Goal: Task Accomplishment & Management: Manage account settings

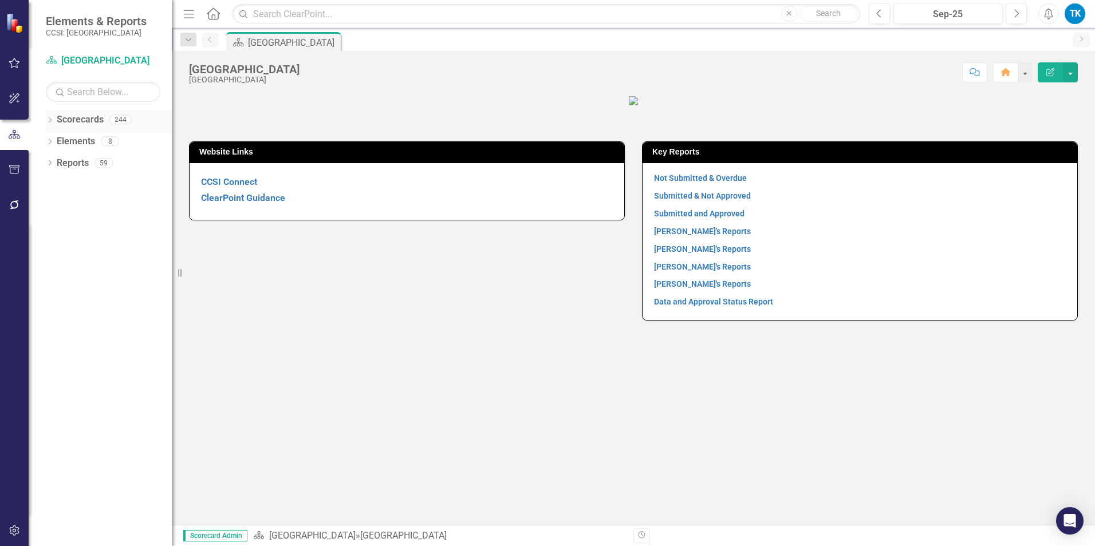
click at [50, 119] on icon "Dropdown" at bounding box center [50, 121] width 8 height 6
click at [57, 141] on icon at bounding box center [56, 141] width 3 height 6
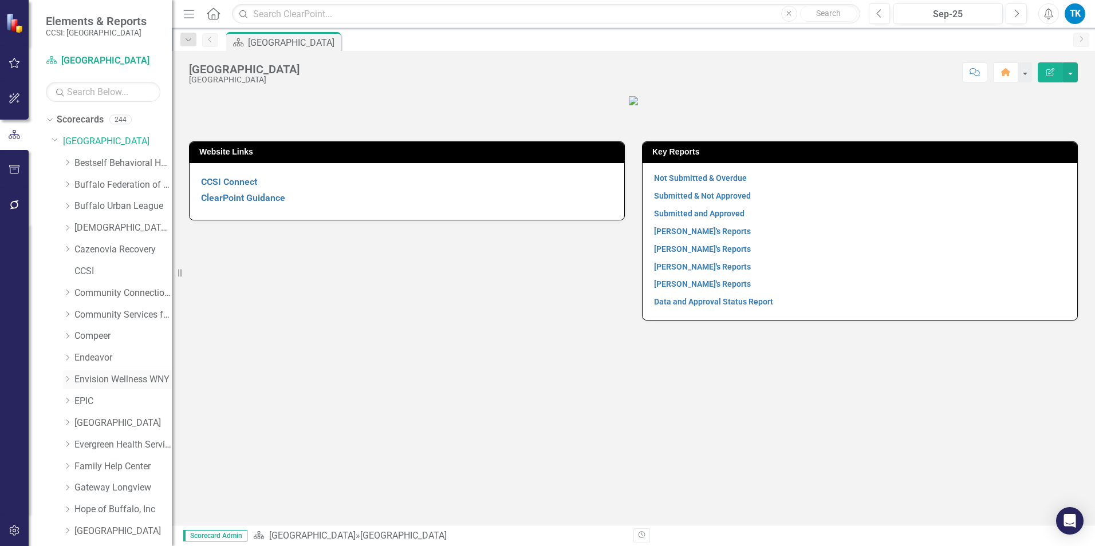
click at [121, 378] on link "Envision Wellness WNY" at bounding box center [122, 379] width 97 height 13
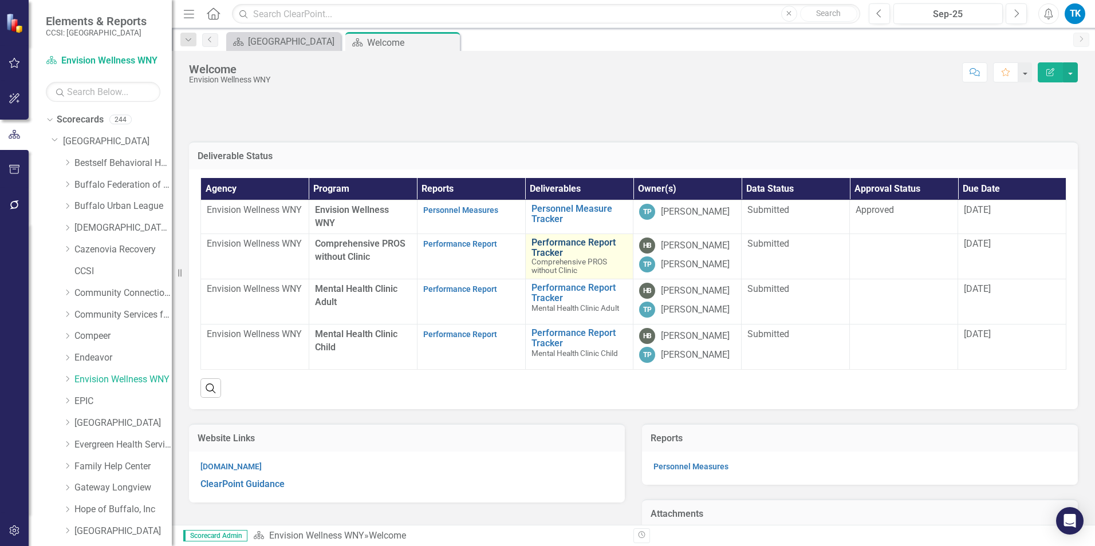
click at [553, 241] on link "Performance Report Tracker" at bounding box center [579, 248] width 96 height 20
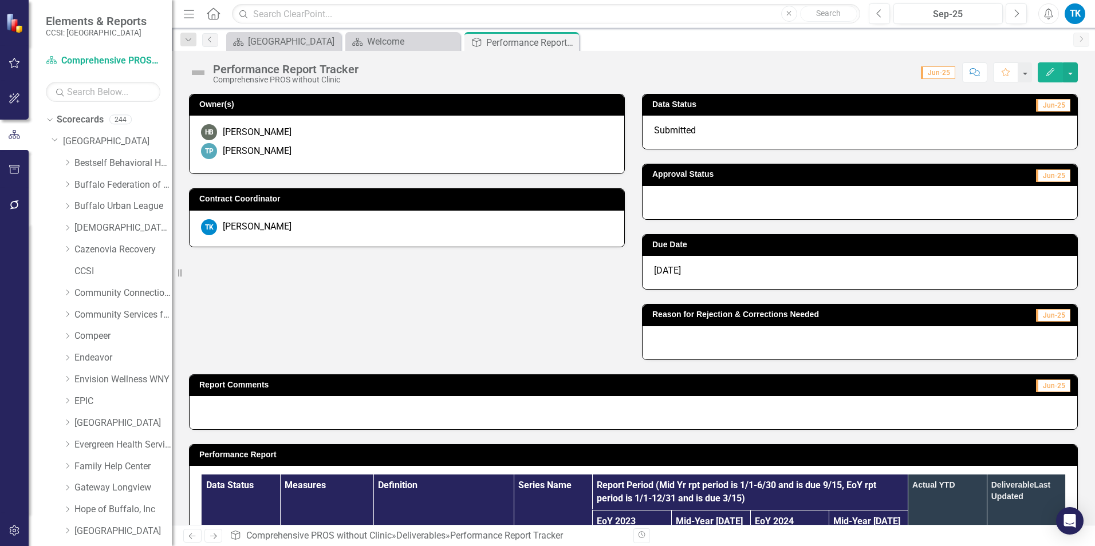
click at [671, 203] on div at bounding box center [859, 202] width 435 height 33
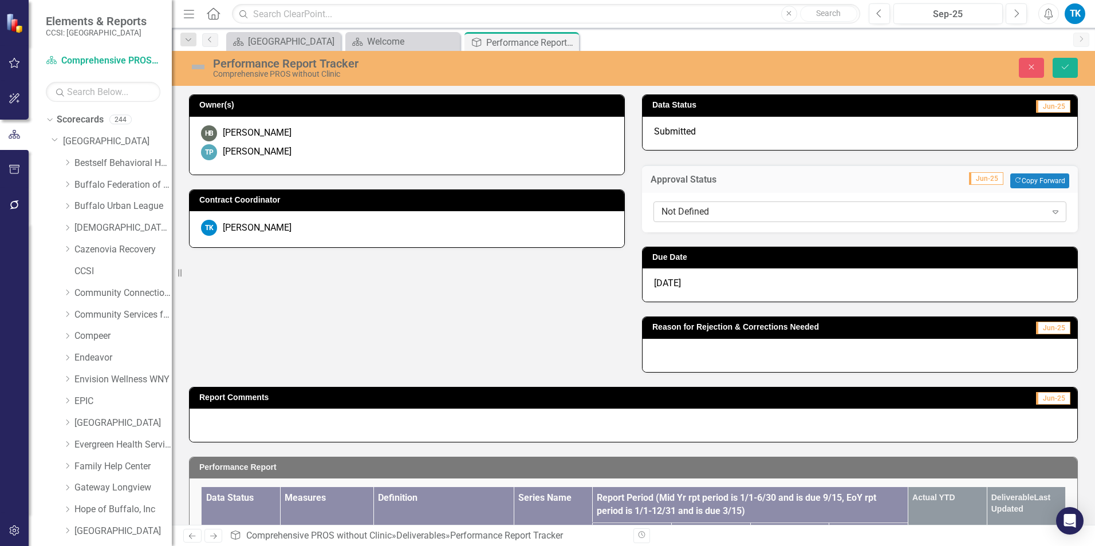
click at [665, 208] on div "Not Defined" at bounding box center [853, 211] width 385 height 13
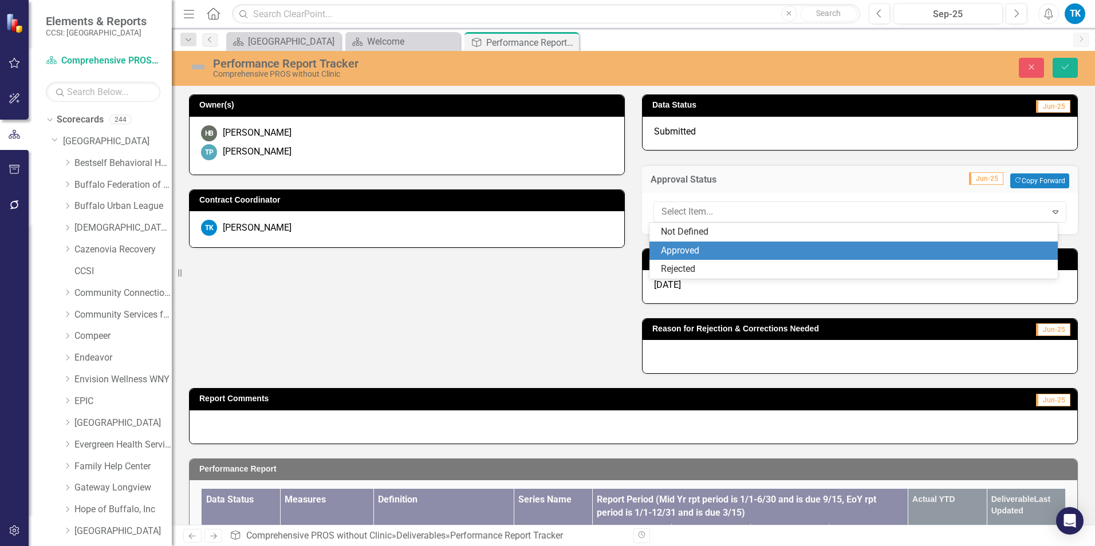
click at [691, 246] on div "Approved" at bounding box center [856, 250] width 391 height 13
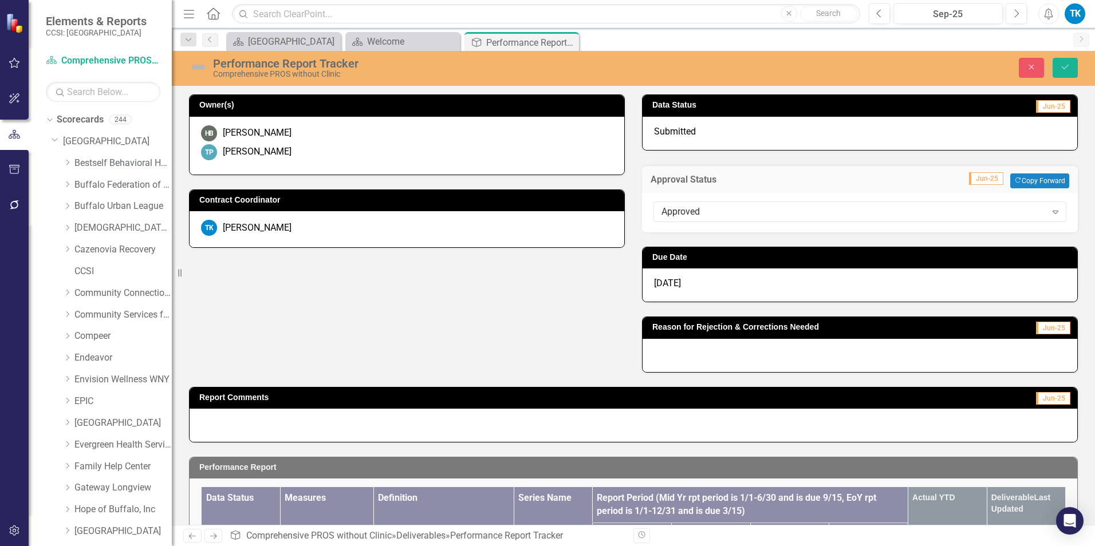
click at [661, 285] on span "[DATE]" at bounding box center [667, 283] width 27 height 11
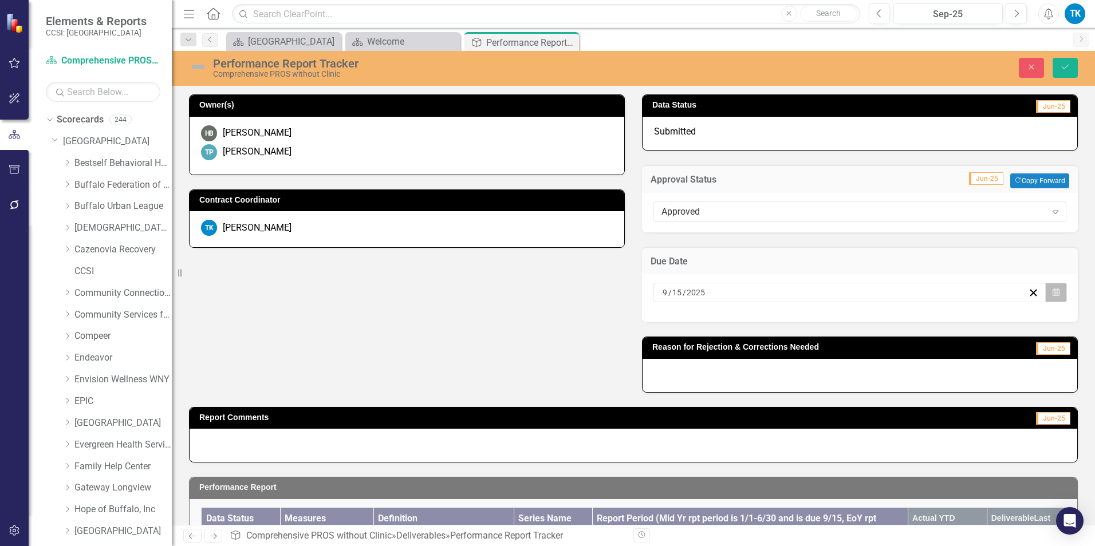
click at [819, 289] on icon "Calendar" at bounding box center [1055, 293] width 7 height 8
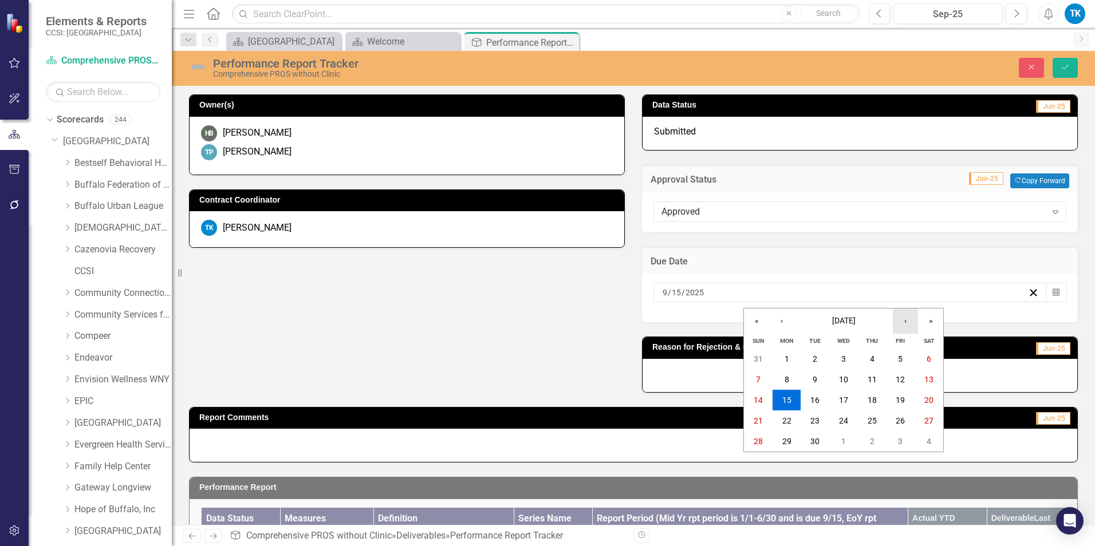
click at [819, 318] on button "›" at bounding box center [905, 321] width 25 height 25
click at [819, 317] on button "›" at bounding box center [905, 321] width 25 height 25
click at [819, 318] on button "›" at bounding box center [905, 321] width 25 height 25
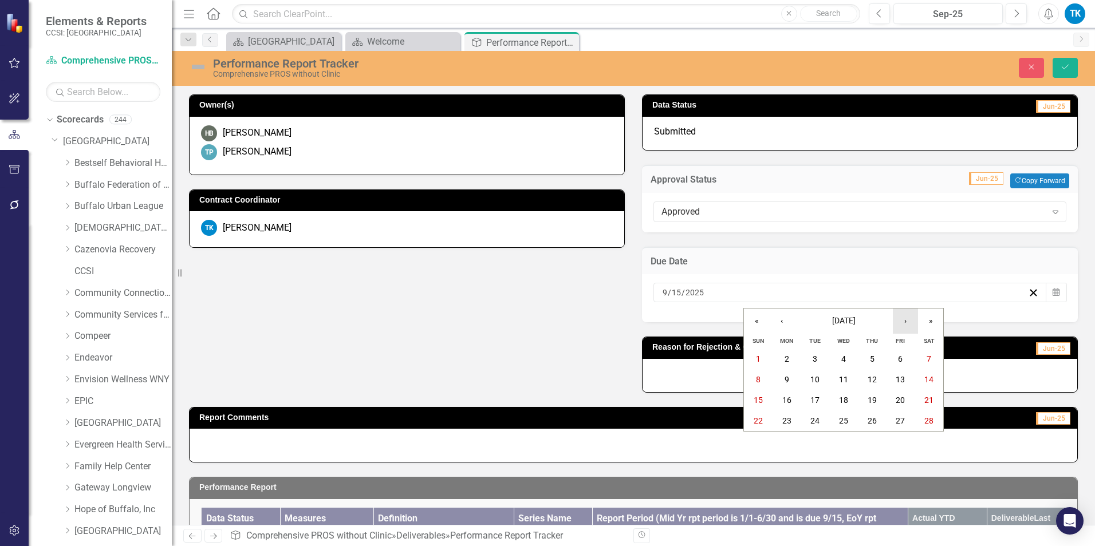
click at [819, 318] on button "›" at bounding box center [905, 321] width 25 height 25
click at [819, 381] on abbr "13" at bounding box center [900, 379] width 9 height 9
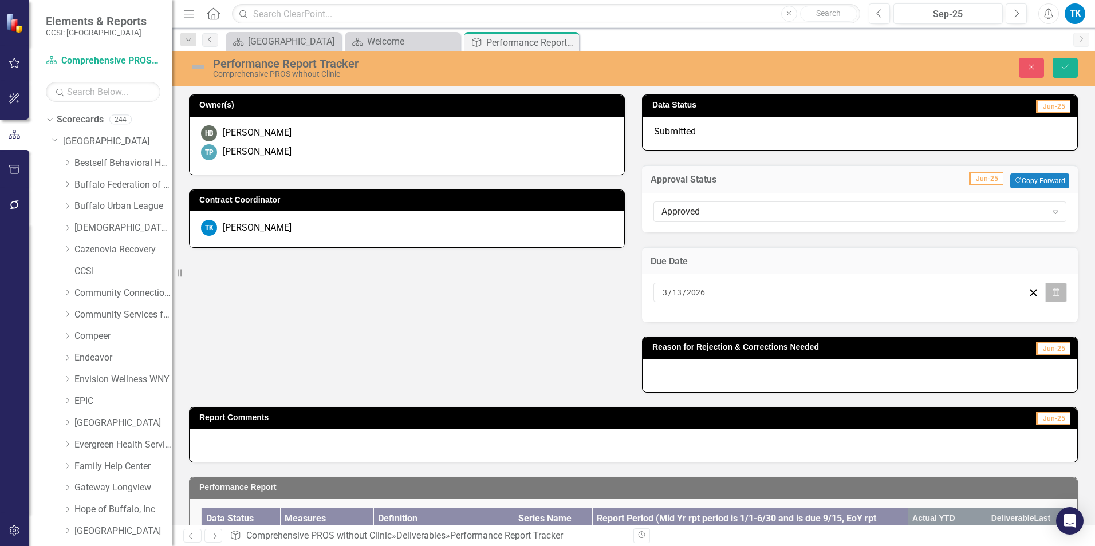
click at [819, 292] on icon "button" at bounding box center [1055, 293] width 7 height 8
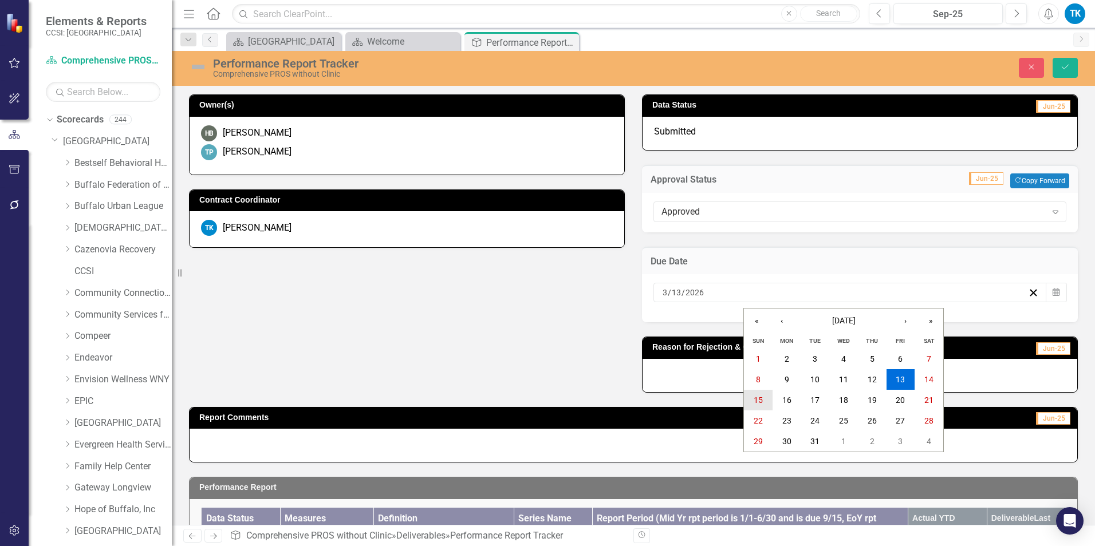
drag, startPoint x: 758, startPoint y: 401, endPoint x: 866, endPoint y: 346, distance: 121.4
click at [758, 399] on abbr "15" at bounding box center [758, 400] width 9 height 9
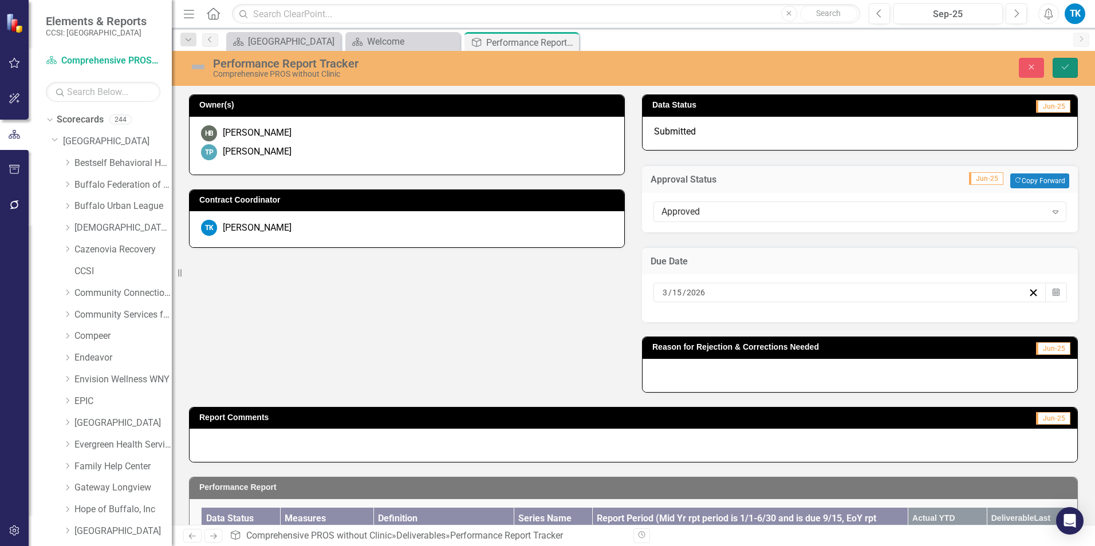
click at [819, 66] on icon "Save" at bounding box center [1065, 67] width 10 height 8
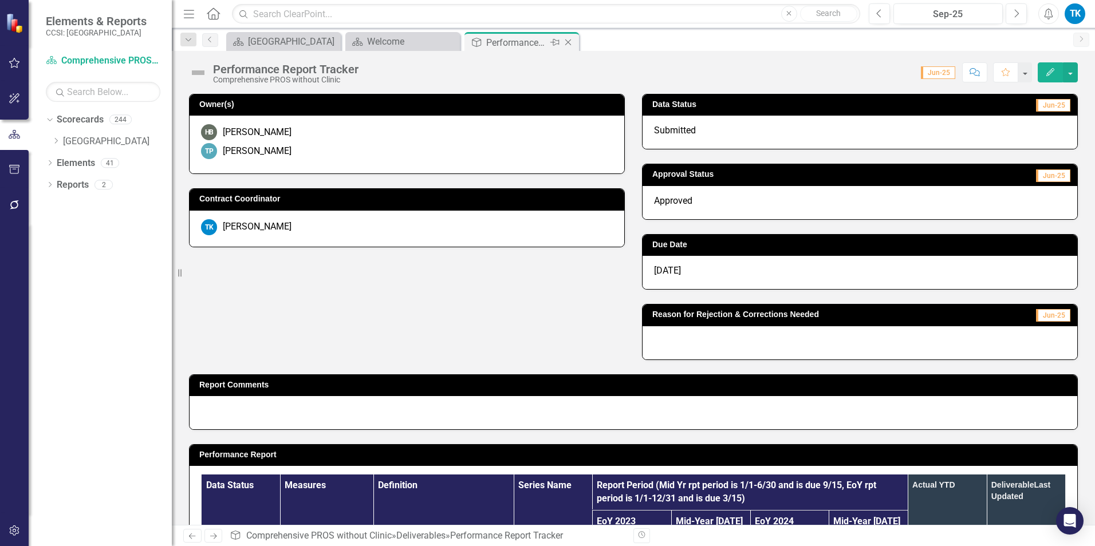
click at [571, 40] on icon "Close" at bounding box center [567, 42] width 11 height 9
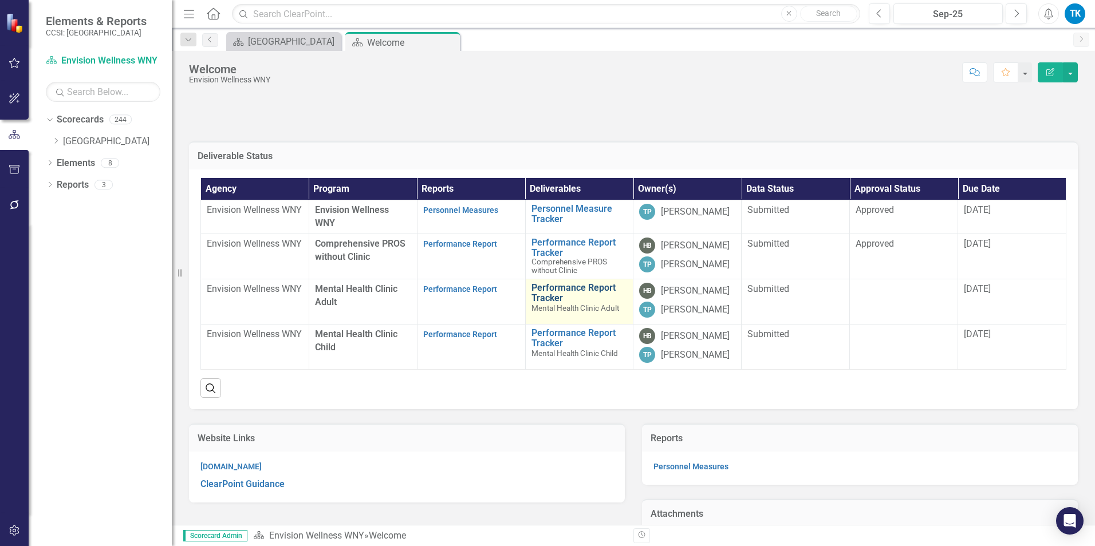
click at [552, 288] on link "Performance Report Tracker" at bounding box center [579, 293] width 96 height 20
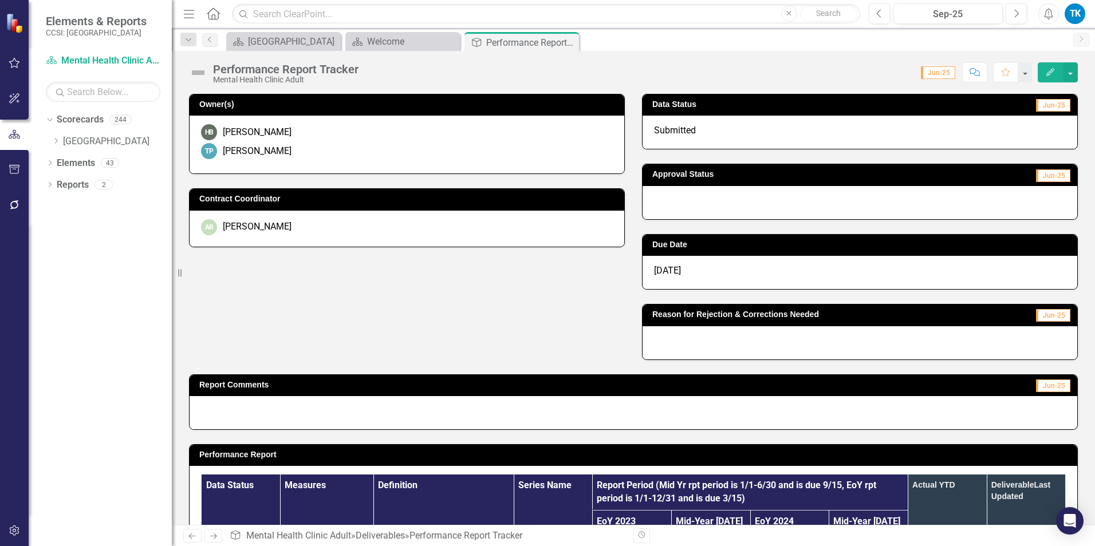
click at [668, 203] on div at bounding box center [859, 202] width 435 height 33
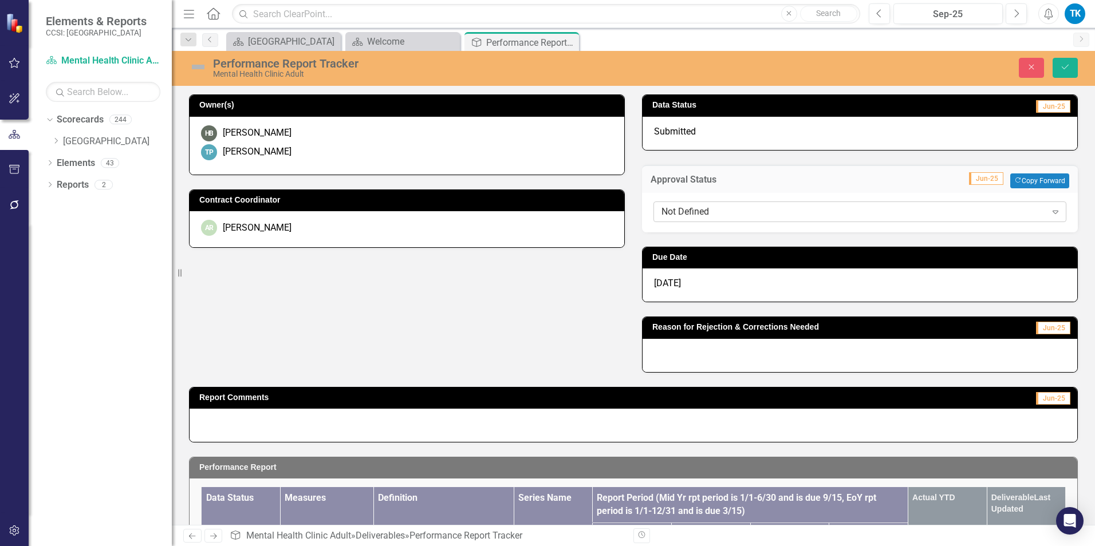
click at [666, 208] on div "Not Defined" at bounding box center [853, 211] width 385 height 13
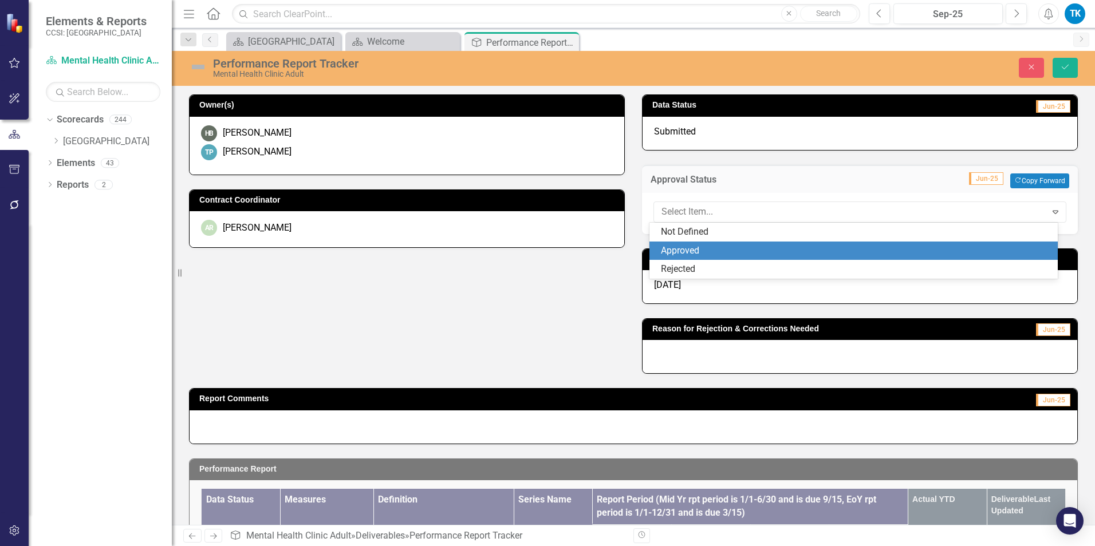
click at [699, 246] on div "Approved" at bounding box center [856, 250] width 391 height 13
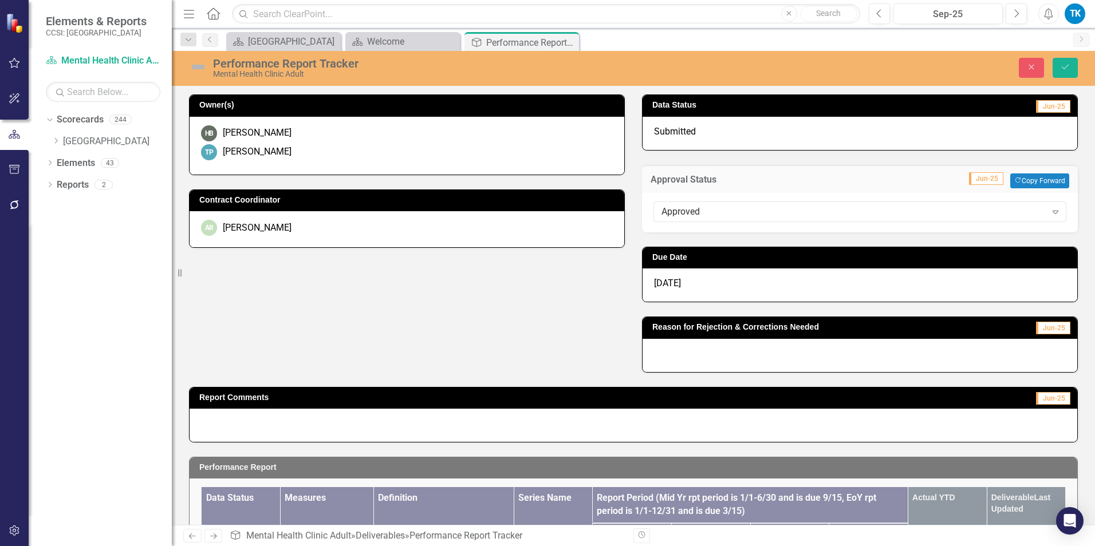
click at [666, 282] on span "[DATE]" at bounding box center [667, 283] width 27 height 11
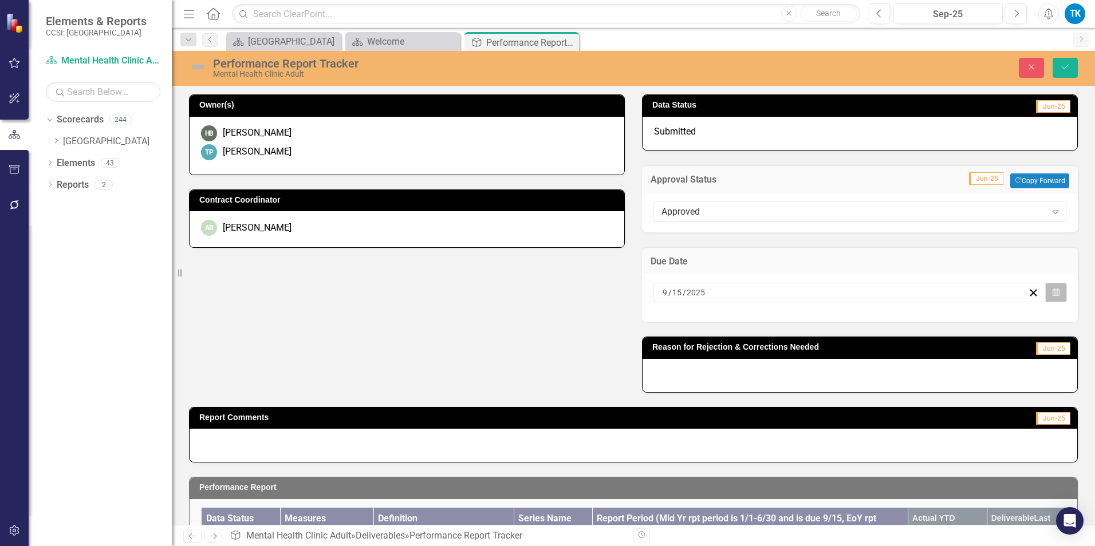
click at [819, 290] on button "Calendar" at bounding box center [1056, 292] width 22 height 19
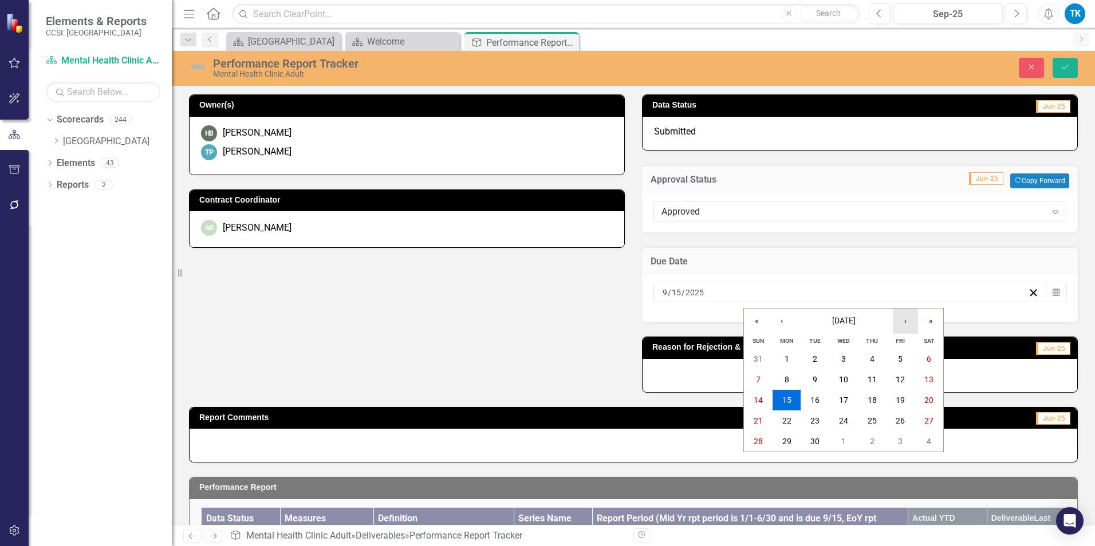
click at [819, 317] on button "›" at bounding box center [905, 321] width 25 height 25
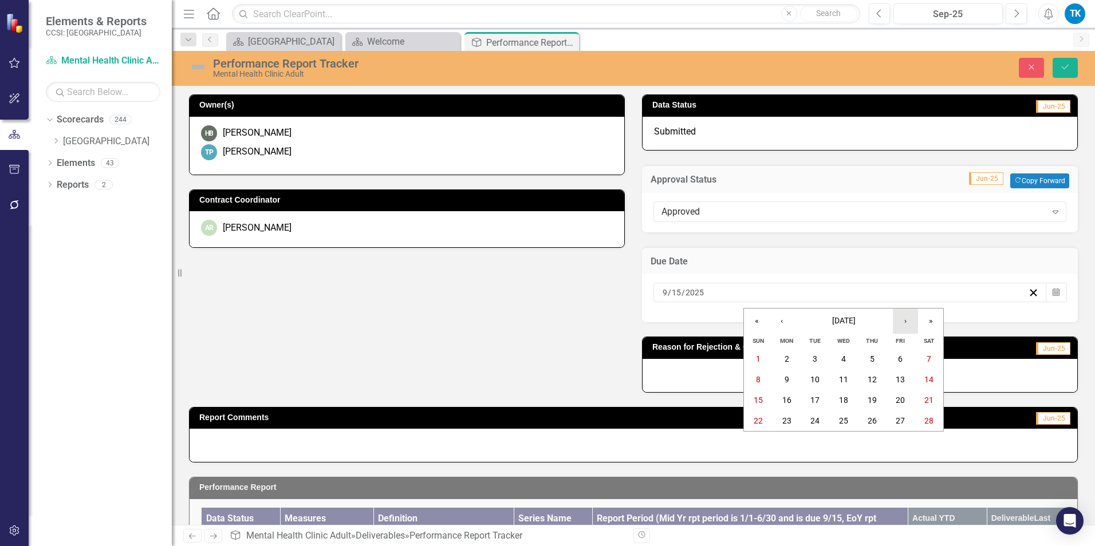
click at [819, 318] on button "›" at bounding box center [905, 321] width 25 height 25
click at [762, 400] on abbr "15" at bounding box center [758, 400] width 9 height 9
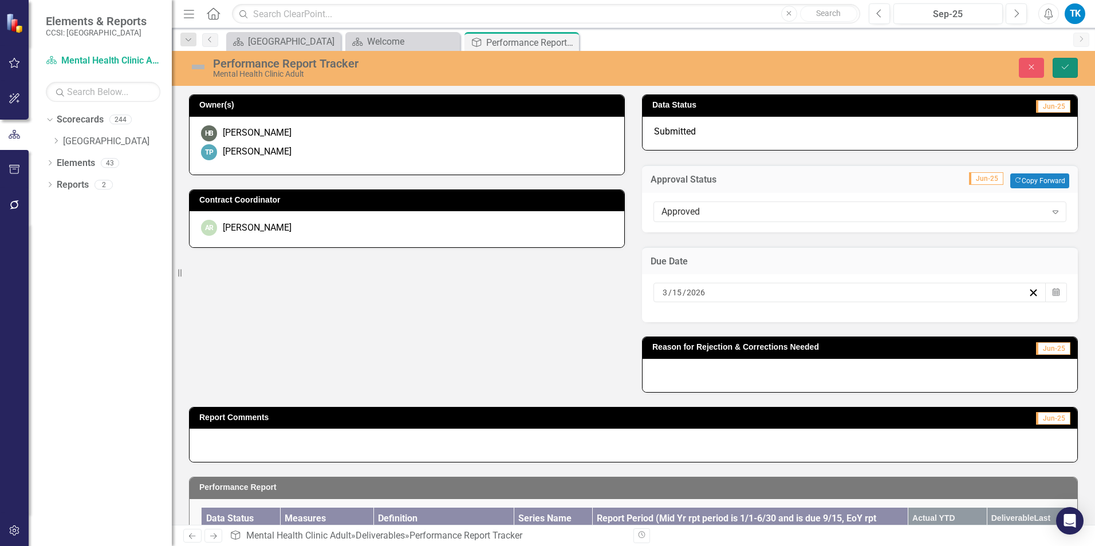
click at [819, 61] on button "Save" at bounding box center [1064, 68] width 25 height 20
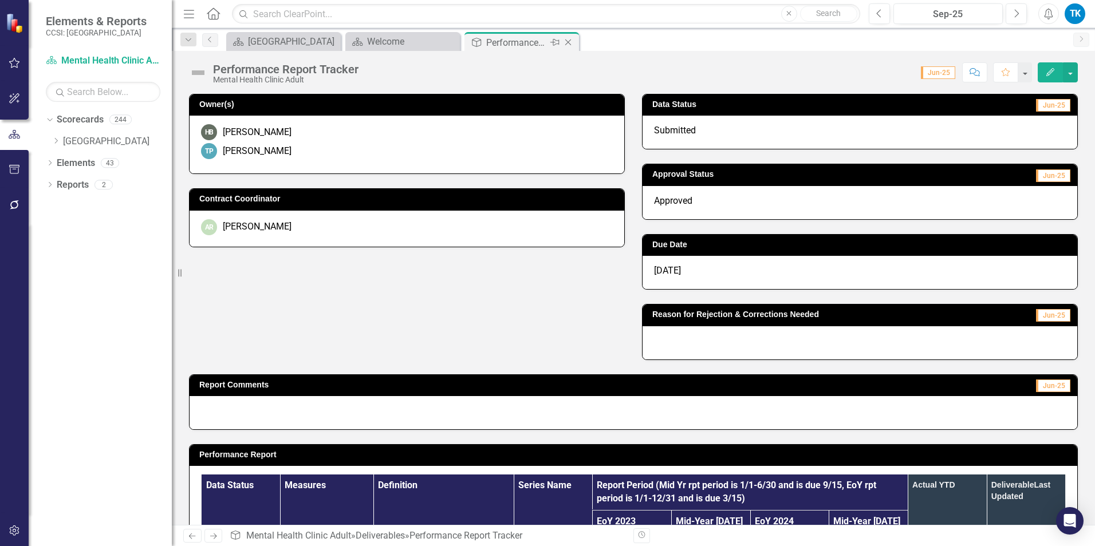
click at [567, 42] on icon "Close" at bounding box center [567, 42] width 11 height 9
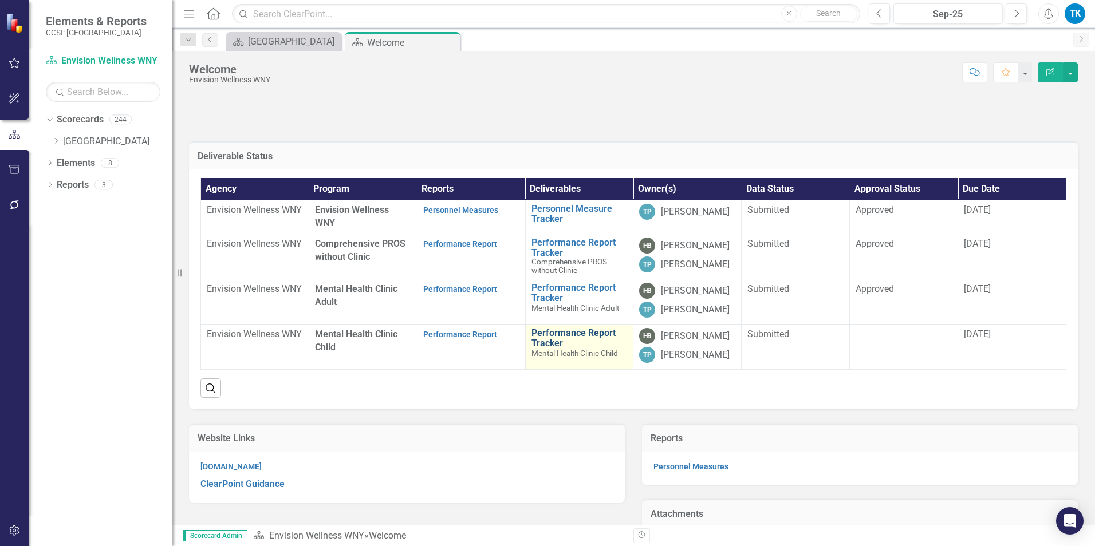
click at [562, 334] on link "Performance Report Tracker" at bounding box center [579, 338] width 96 height 20
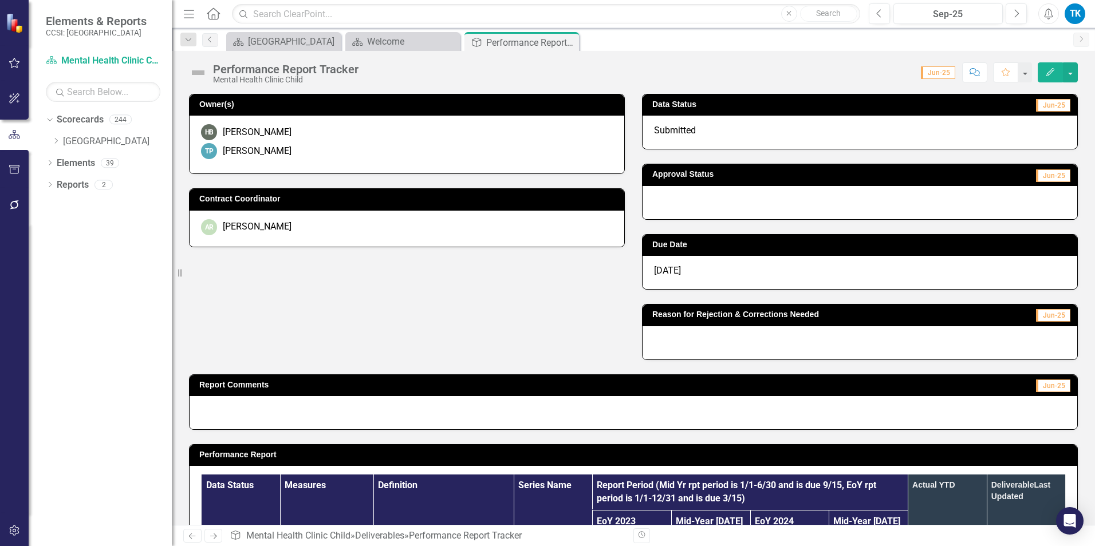
click at [668, 202] on div at bounding box center [859, 202] width 435 height 33
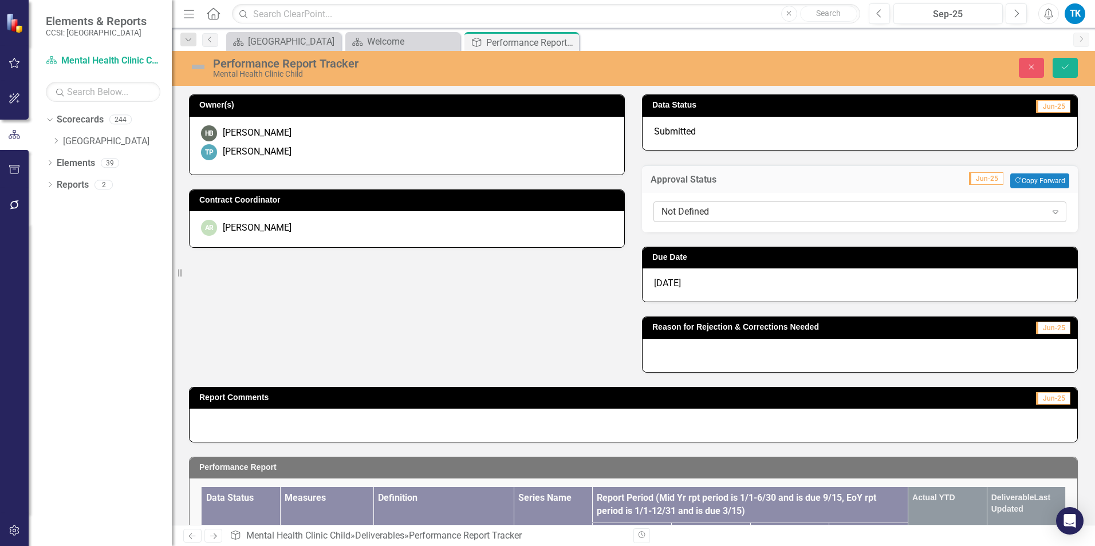
click at [669, 210] on div "Not Defined" at bounding box center [853, 211] width 385 height 13
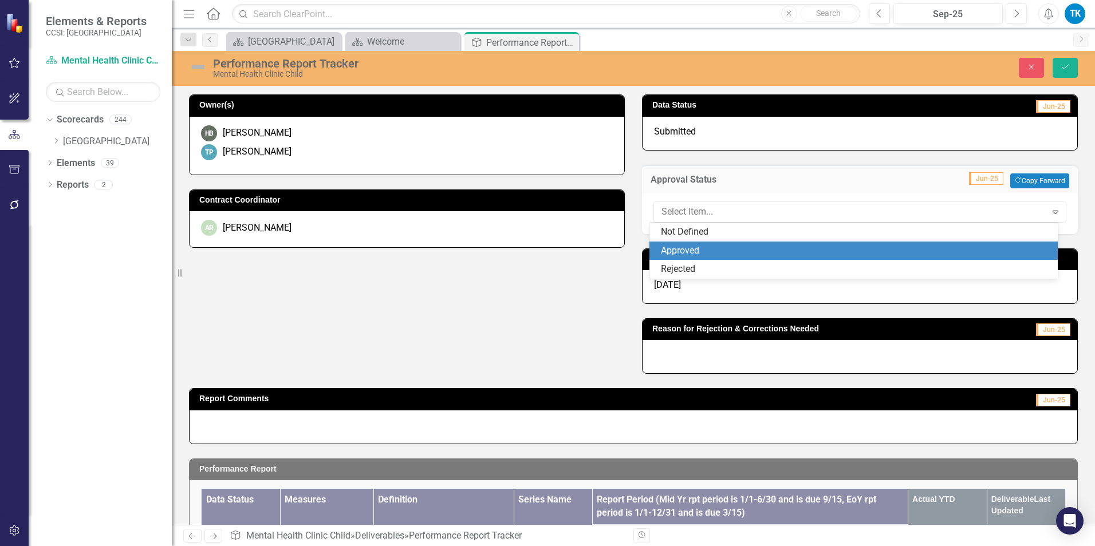
click at [688, 249] on div "Approved" at bounding box center [856, 250] width 391 height 13
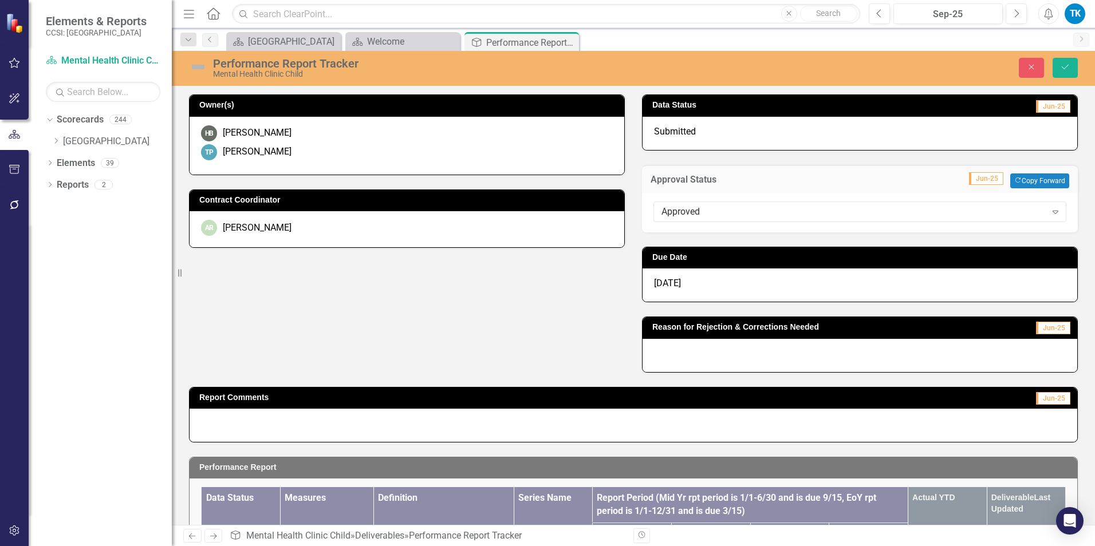
click at [665, 284] on span "[DATE]" at bounding box center [667, 283] width 27 height 11
click at [665, 283] on span "[DATE]" at bounding box center [667, 283] width 27 height 11
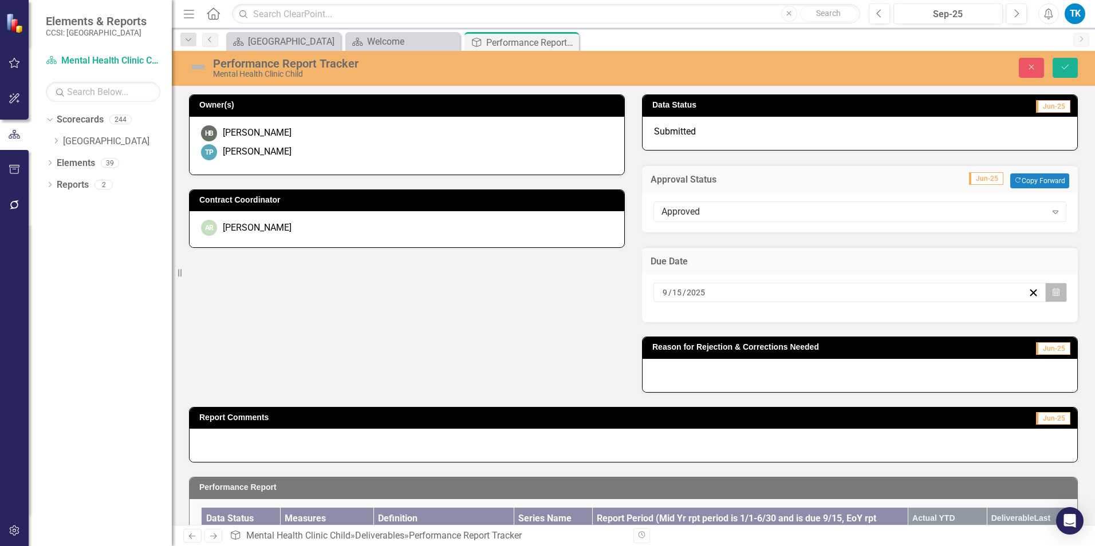
click at [819, 291] on icon "button" at bounding box center [1055, 293] width 7 height 8
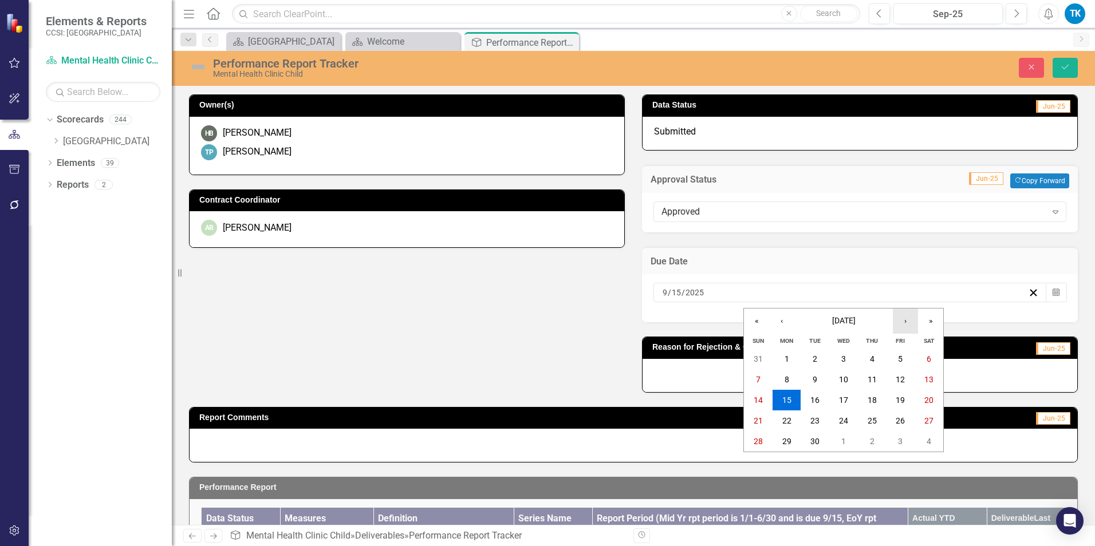
click at [819, 321] on button "›" at bounding box center [905, 321] width 25 height 25
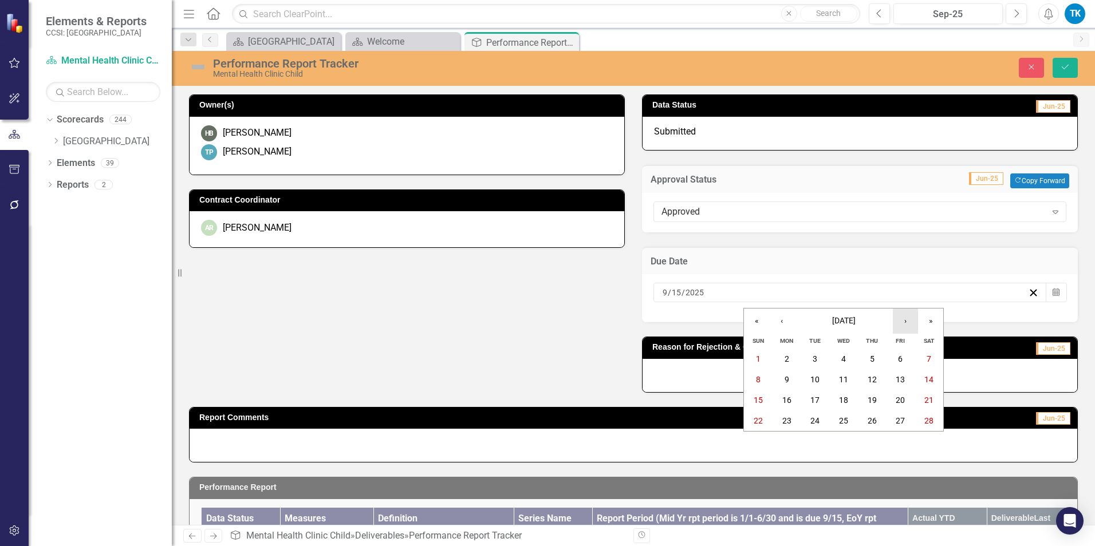
click at [819, 321] on button "›" at bounding box center [905, 321] width 25 height 25
drag, startPoint x: 759, startPoint y: 400, endPoint x: 832, endPoint y: 341, distance: 94.1
click at [759, 399] on abbr "15" at bounding box center [758, 400] width 9 height 9
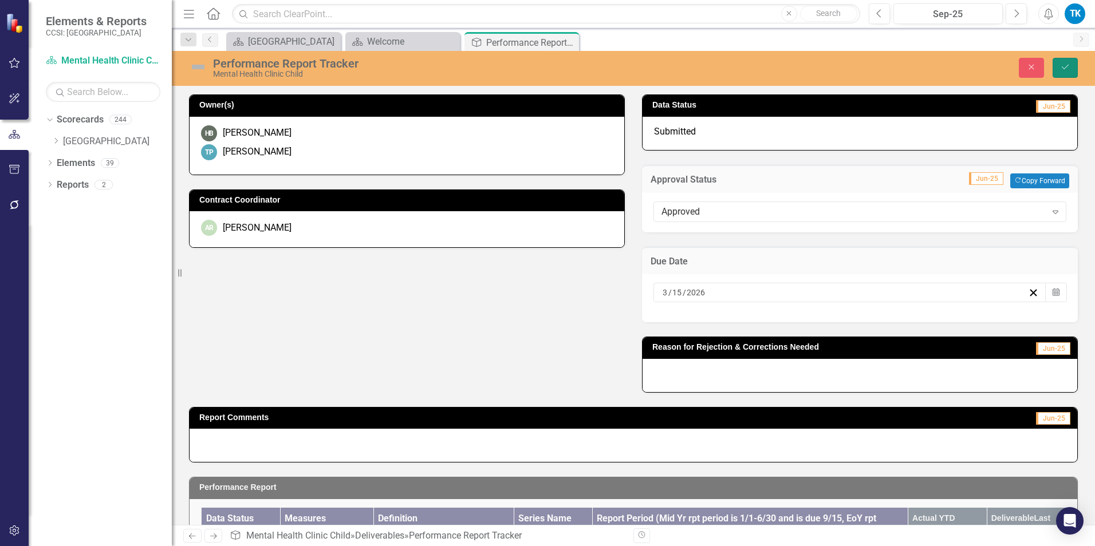
click at [819, 66] on icon "Save" at bounding box center [1065, 67] width 10 height 8
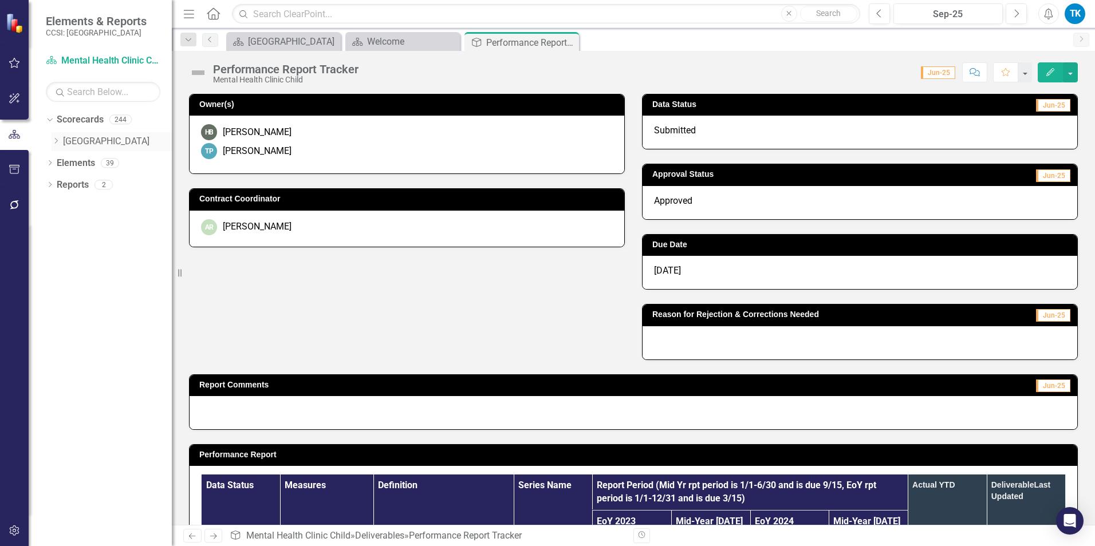
click at [55, 139] on icon at bounding box center [56, 141] width 3 height 6
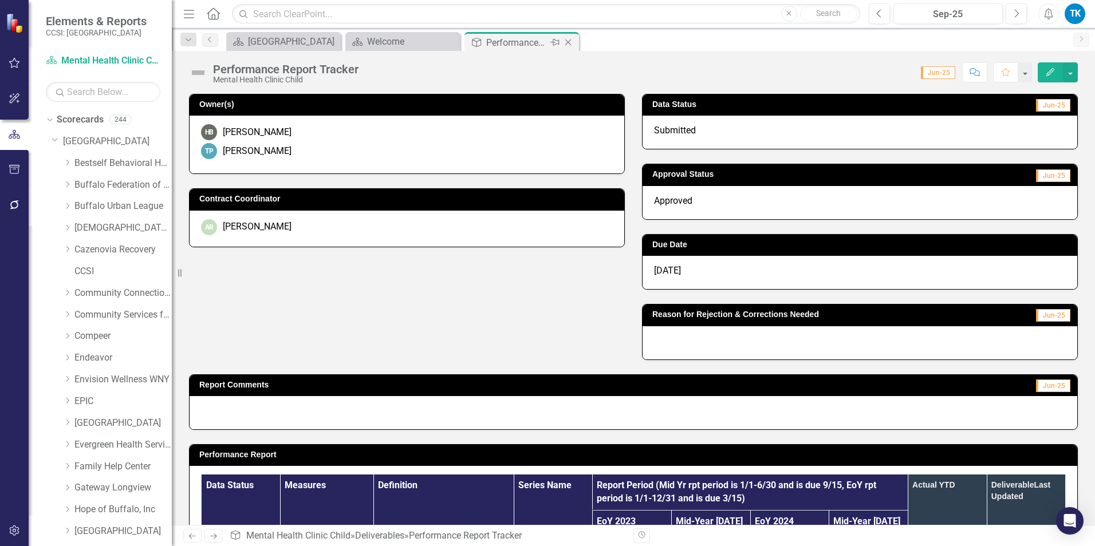
click at [569, 42] on icon "Close" at bounding box center [567, 42] width 11 height 9
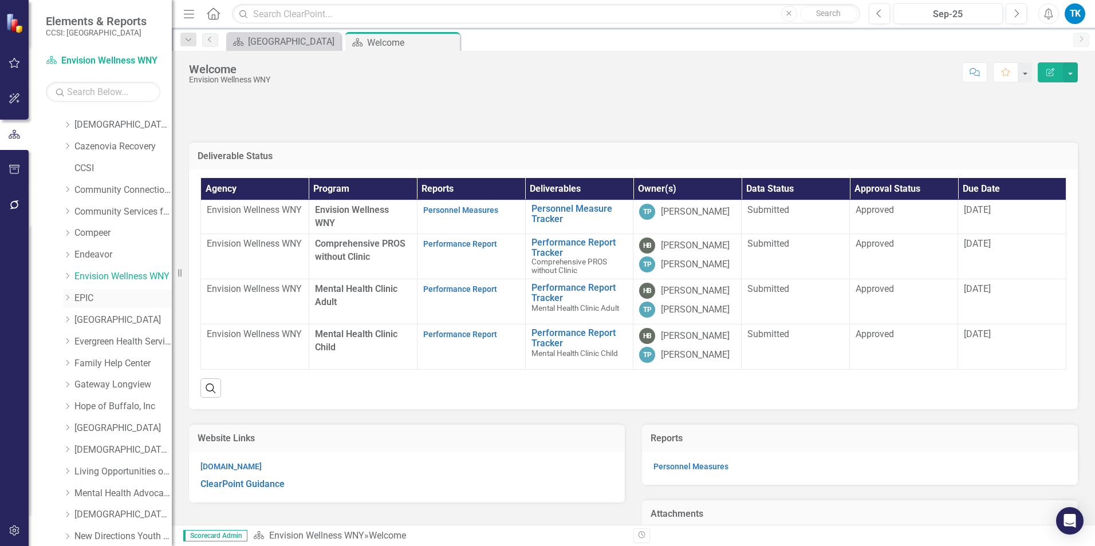
scroll to position [115, 0]
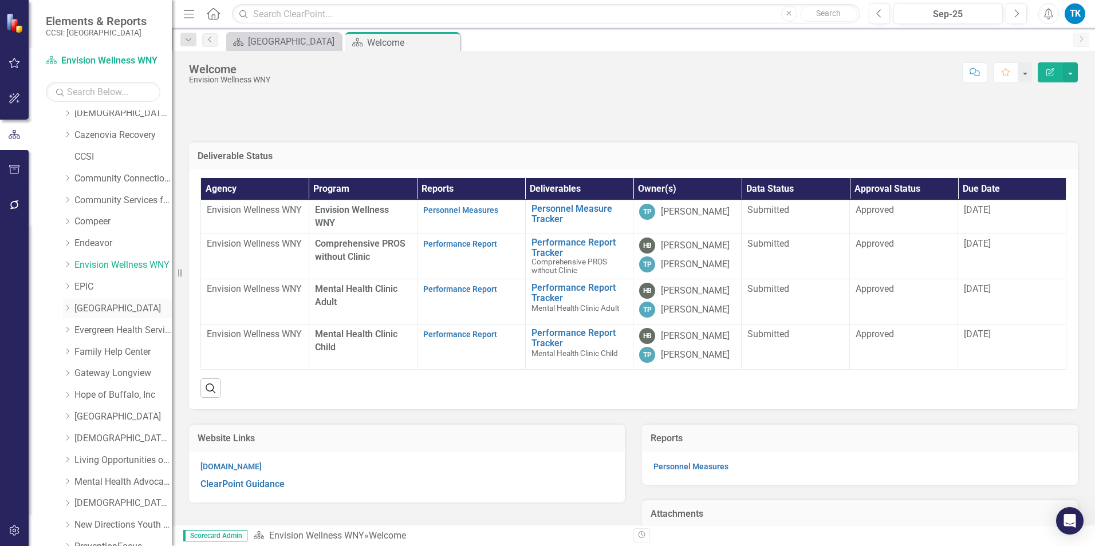
click at [99, 307] on link "[GEOGRAPHIC_DATA]" at bounding box center [122, 308] width 97 height 13
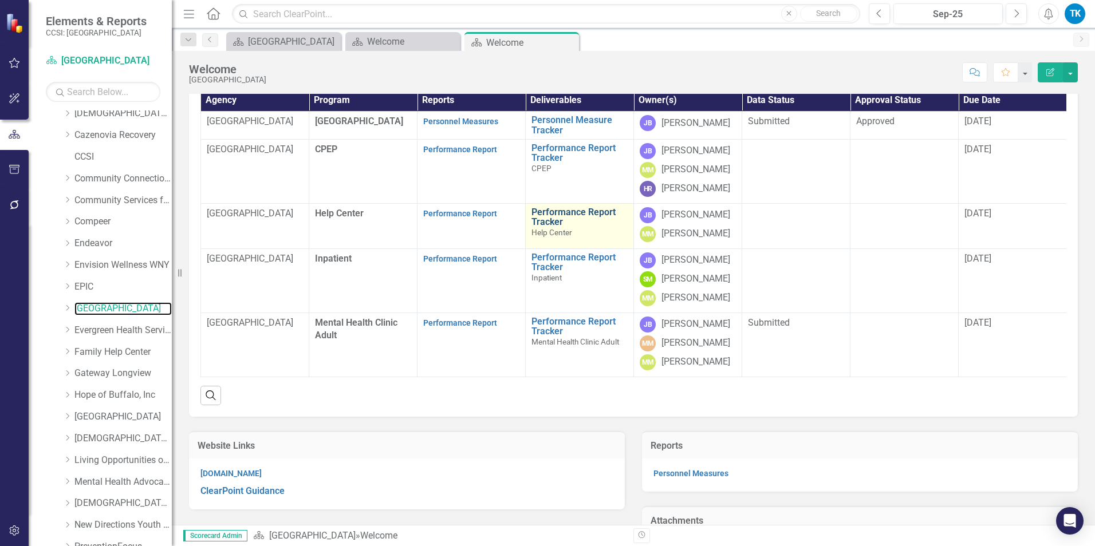
scroll to position [115, 0]
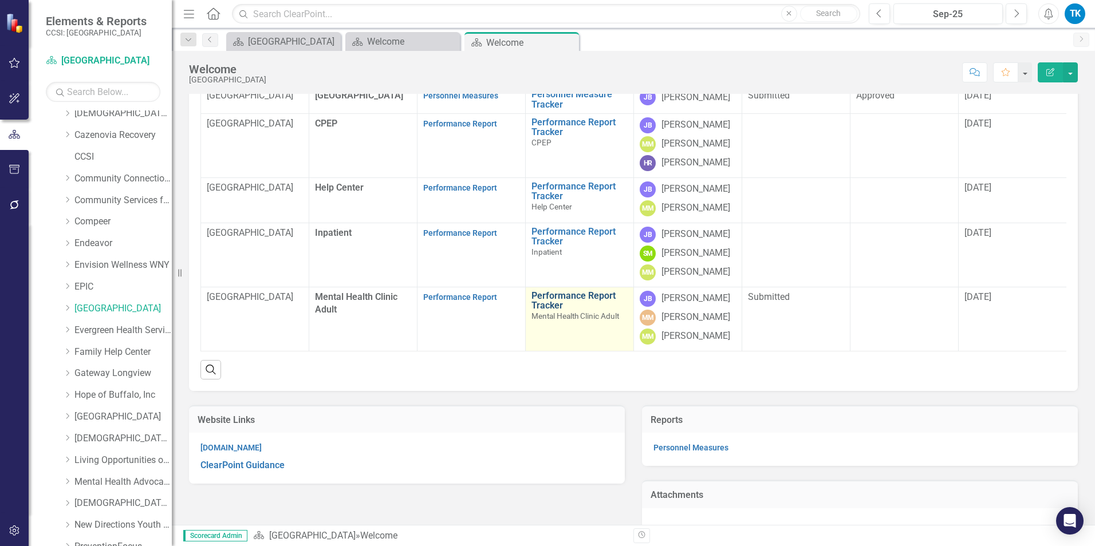
click at [540, 311] on link "Performance Report Tracker" at bounding box center [579, 301] width 96 height 20
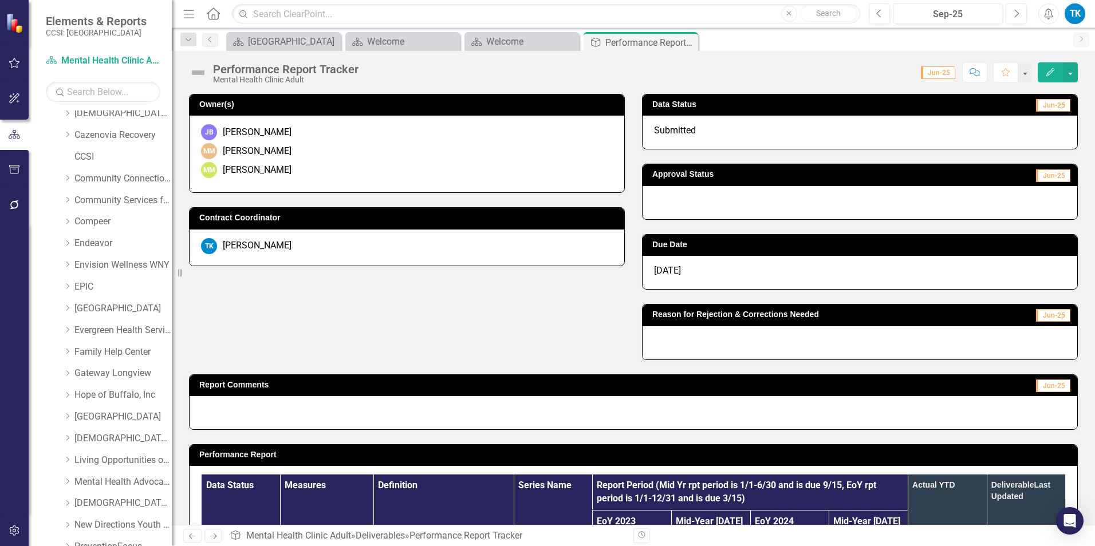
click at [692, 203] on div at bounding box center [859, 202] width 435 height 33
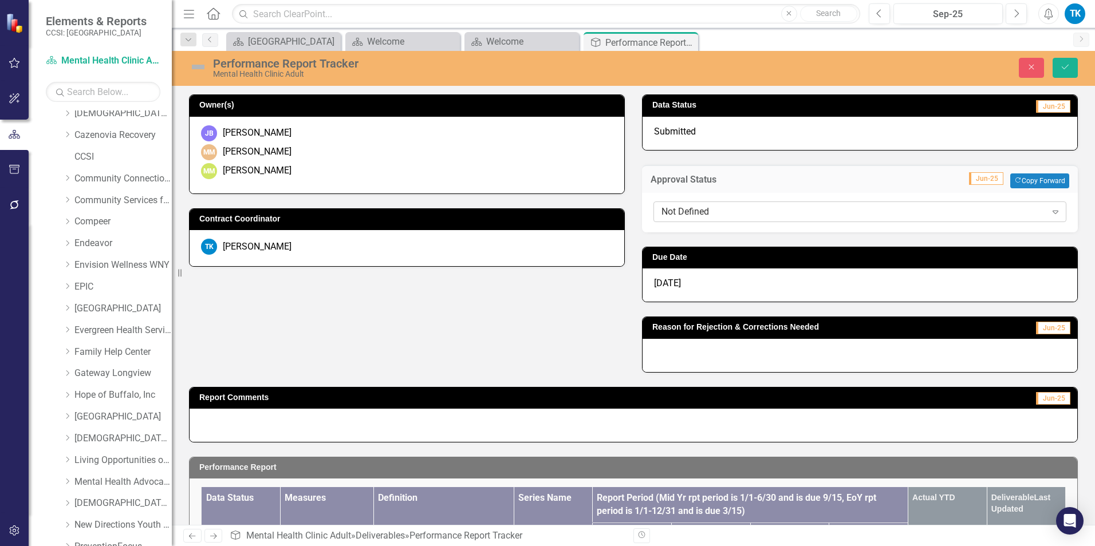
click at [675, 209] on div "Not Defined" at bounding box center [853, 211] width 385 height 13
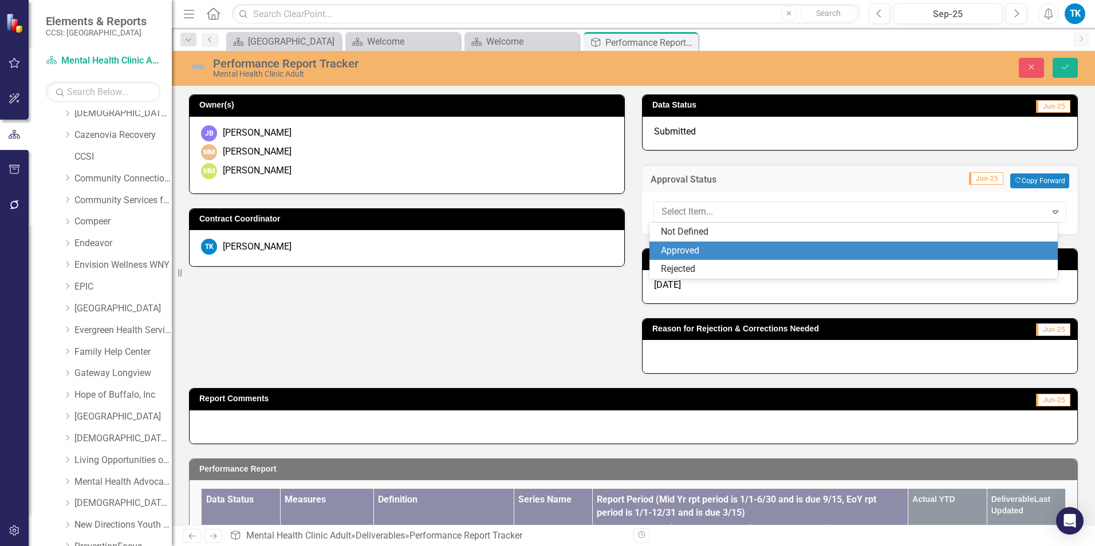
click at [688, 250] on div "Approved" at bounding box center [856, 250] width 391 height 13
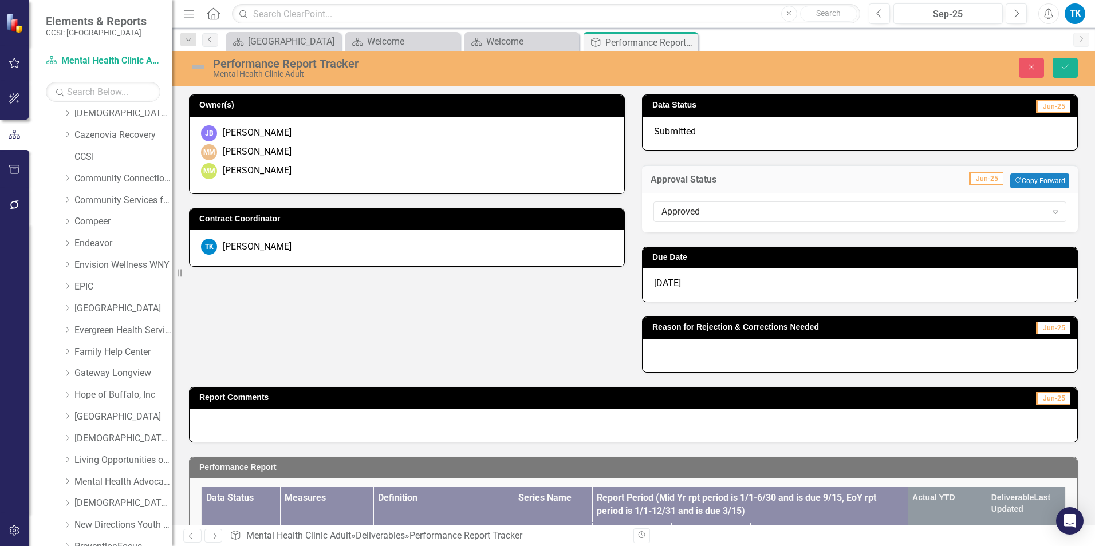
click at [660, 283] on span "[DATE]" at bounding box center [667, 283] width 27 height 11
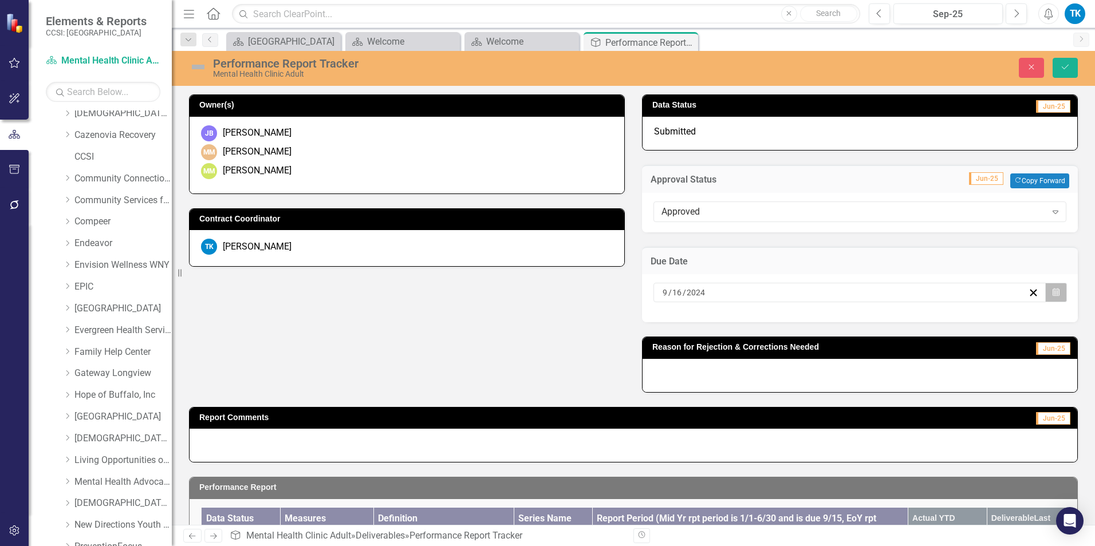
click at [819, 291] on icon "button" at bounding box center [1055, 293] width 7 height 8
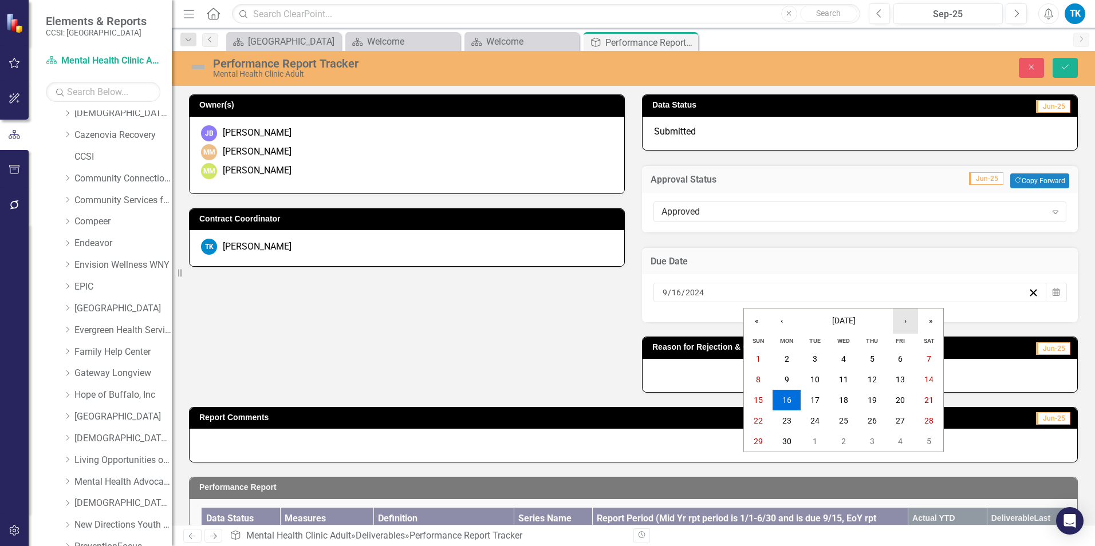
click at [819, 320] on button "›" at bounding box center [905, 321] width 25 height 25
click at [819, 319] on button "»" at bounding box center [930, 321] width 25 height 25
click at [819, 319] on button "›" at bounding box center [905, 321] width 25 height 25
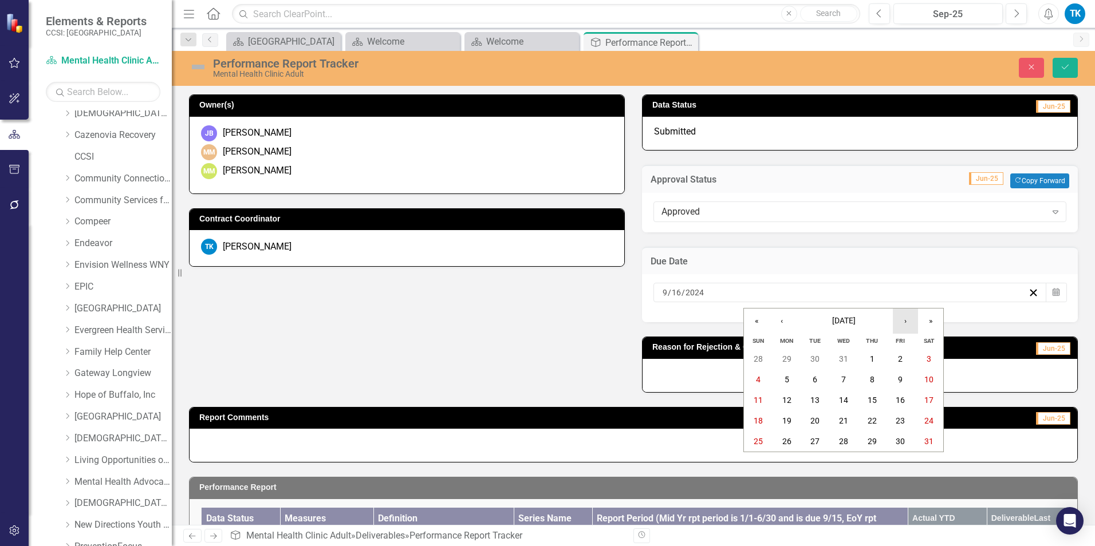
click at [819, 319] on button "›" at bounding box center [905, 321] width 25 height 25
click at [758, 399] on abbr "15" at bounding box center [758, 400] width 9 height 9
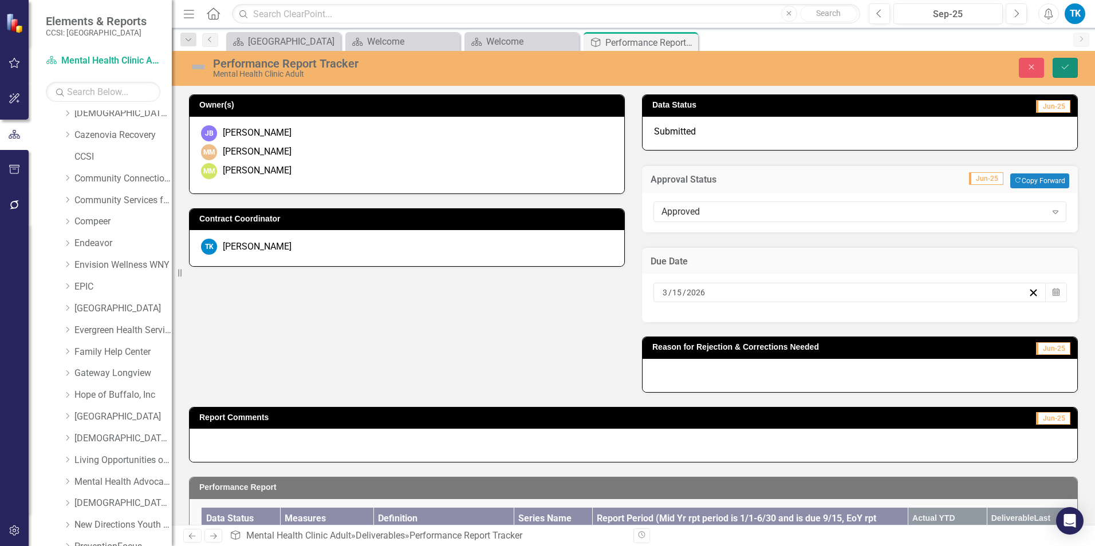
click at [819, 68] on icon "Save" at bounding box center [1065, 67] width 10 height 8
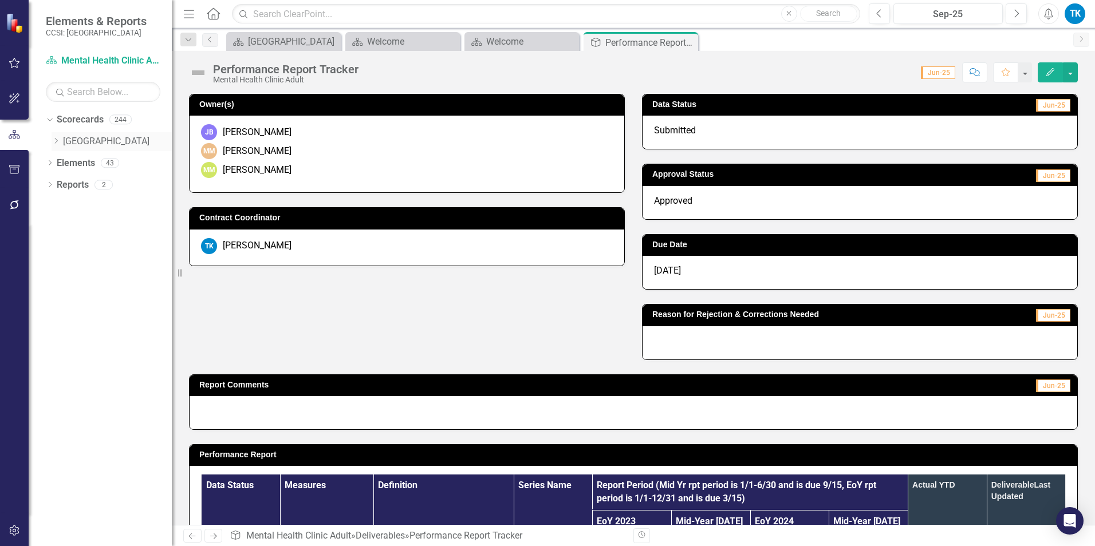
click at [58, 137] on icon "Dropdown" at bounding box center [56, 140] width 9 height 7
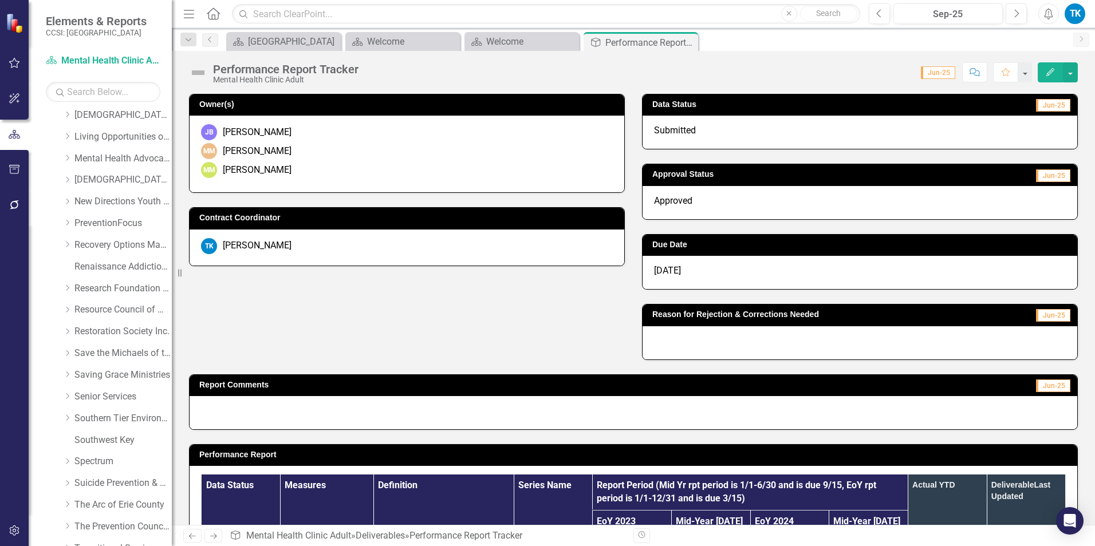
scroll to position [458, 0]
click at [68, 440] on icon at bounding box center [67, 442] width 3 height 6
click at [95, 440] on link "Spectrum" at bounding box center [122, 441] width 97 height 13
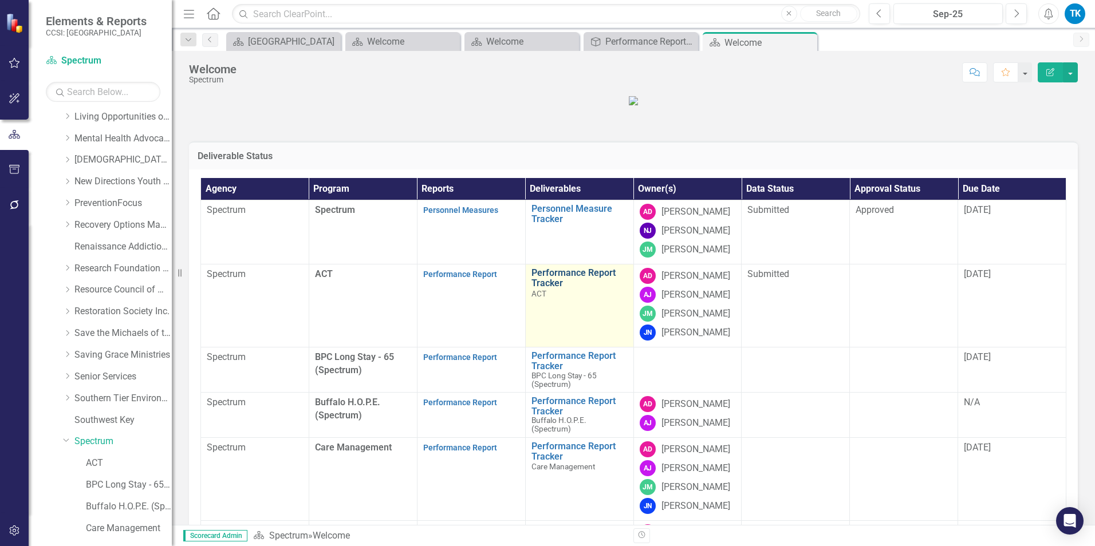
click at [554, 288] on link "Performance Report Tracker" at bounding box center [579, 278] width 96 height 20
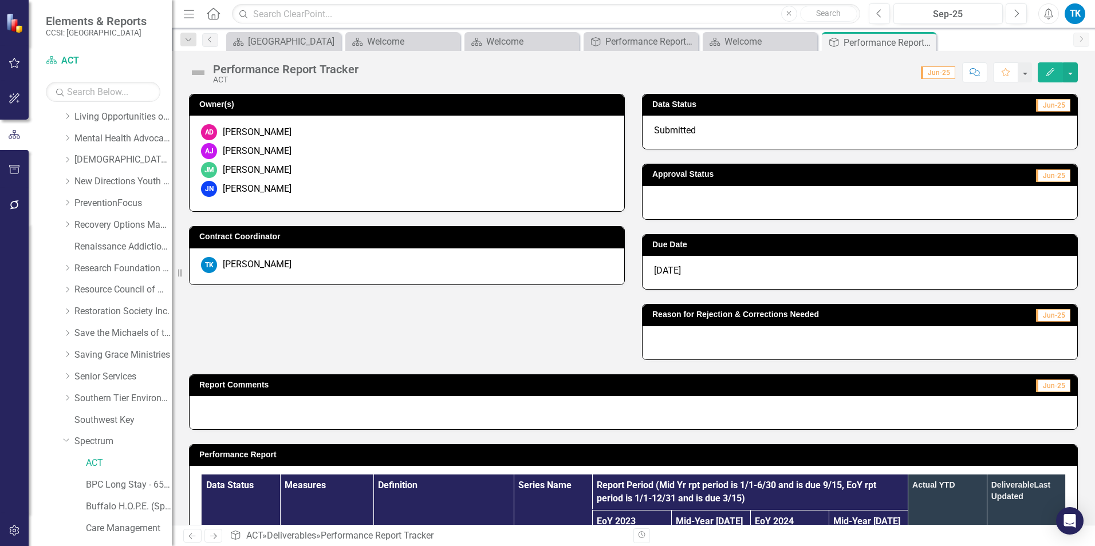
click at [662, 208] on div at bounding box center [859, 202] width 435 height 33
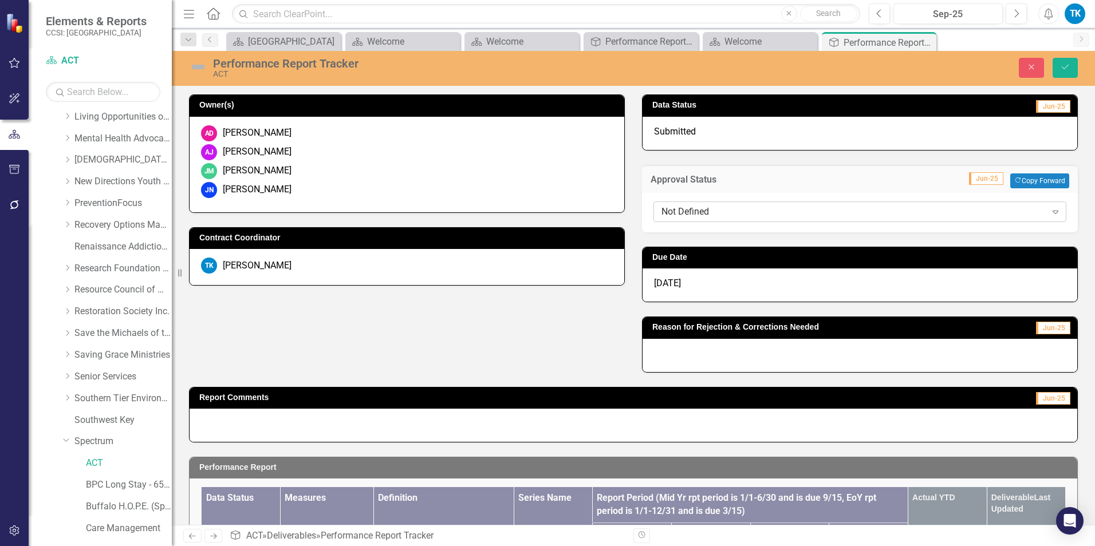
click at [680, 210] on div "Not Defined" at bounding box center [853, 211] width 385 height 13
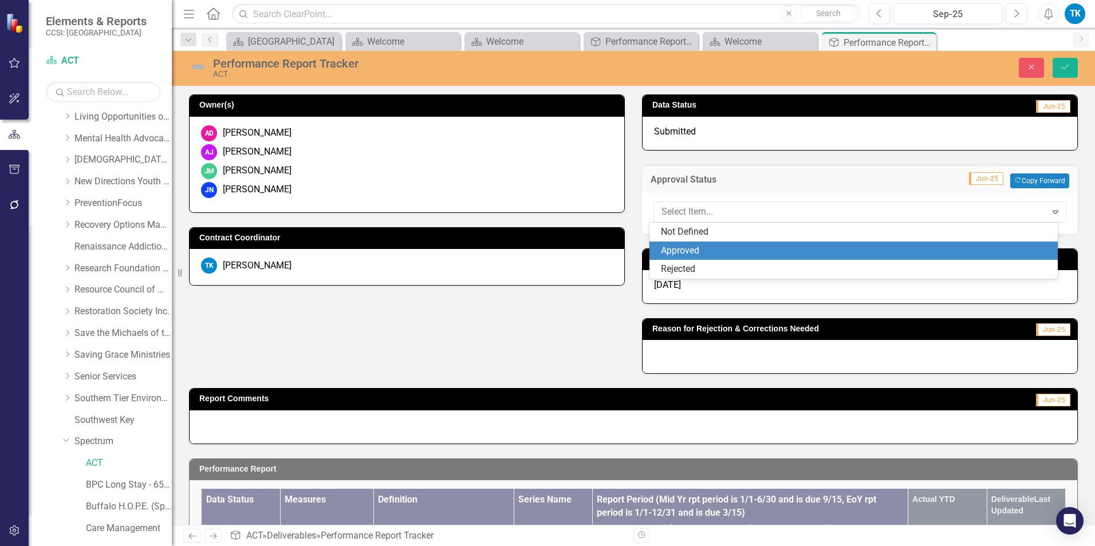
click at [692, 247] on div "Approved" at bounding box center [856, 250] width 391 height 13
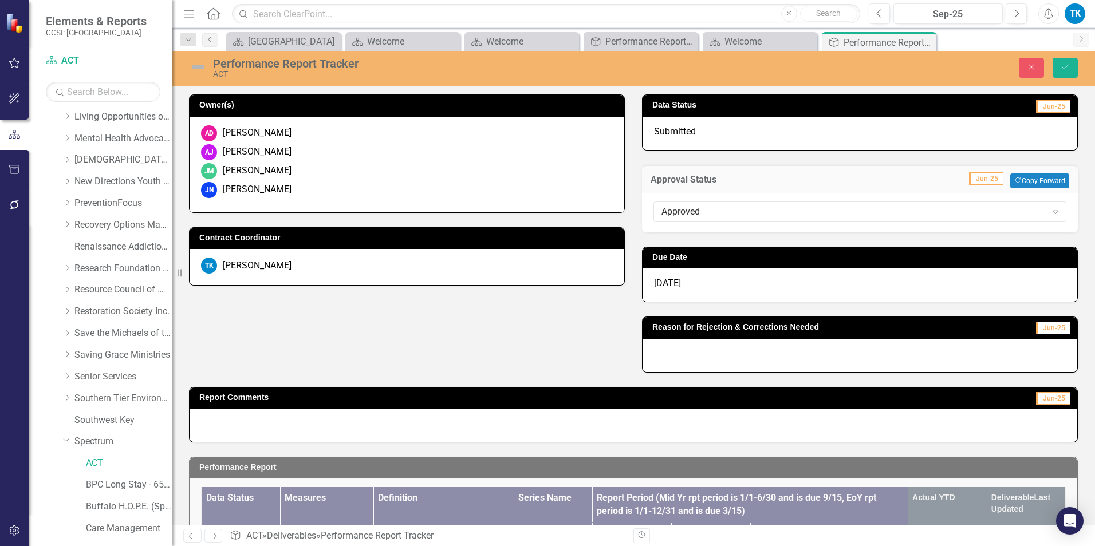
click at [665, 284] on span "[DATE]" at bounding box center [667, 283] width 27 height 11
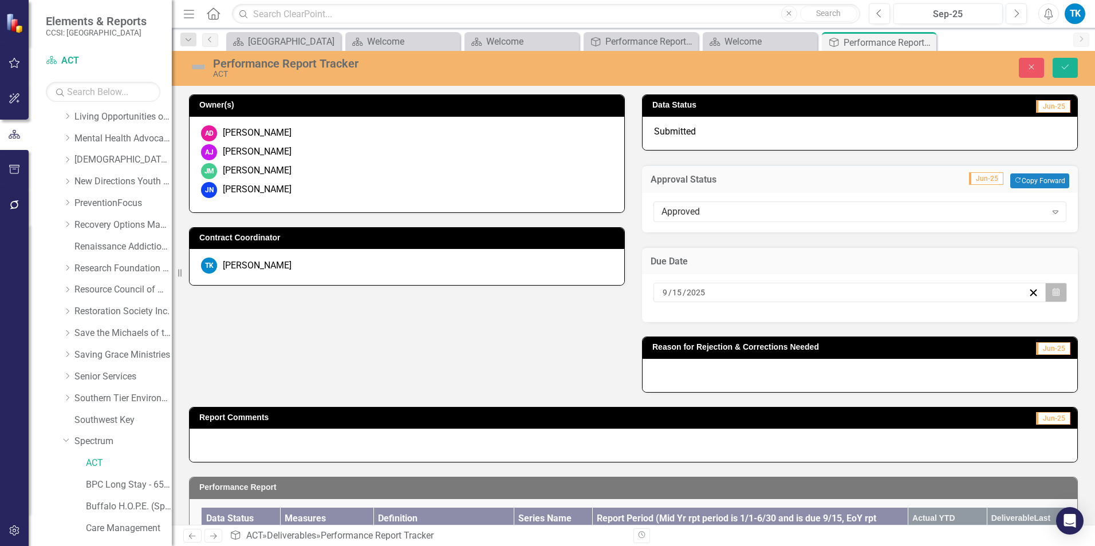
click at [819, 293] on button "Calendar" at bounding box center [1056, 292] width 22 height 19
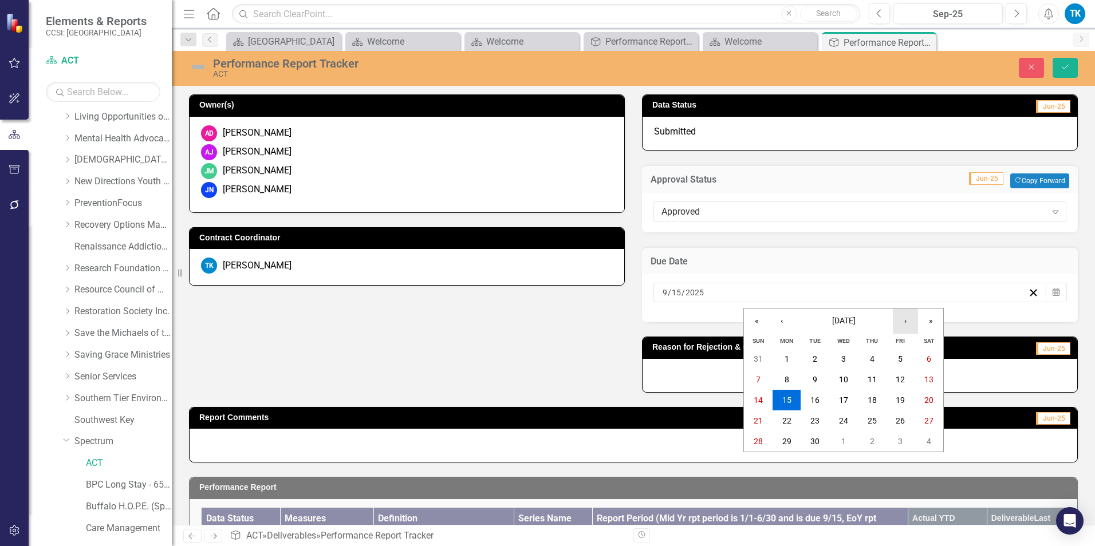
click at [819, 321] on button "›" at bounding box center [905, 321] width 25 height 25
click at [819, 320] on button "›" at bounding box center [905, 321] width 25 height 25
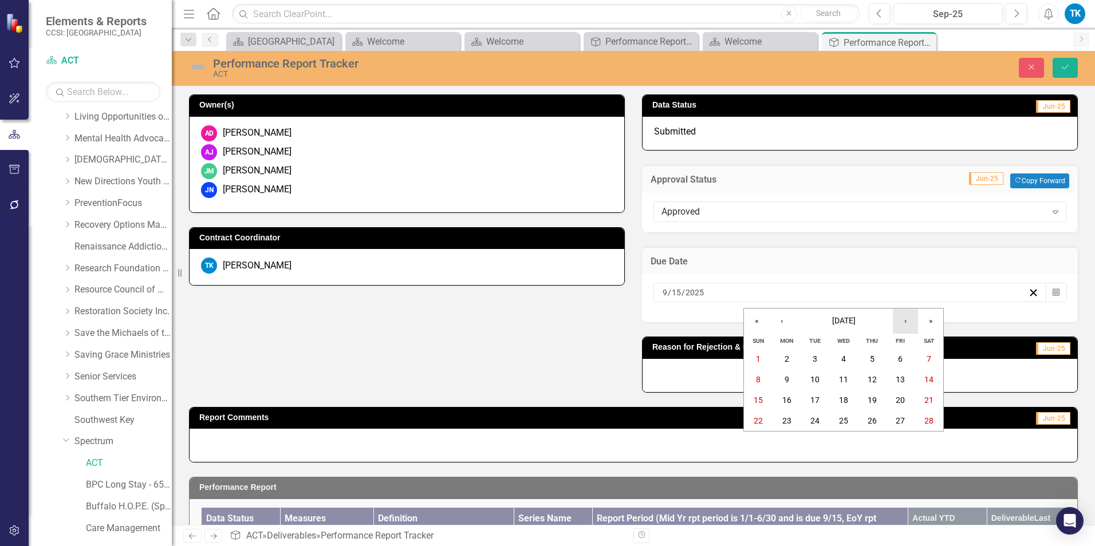
click at [819, 320] on button "›" at bounding box center [905, 321] width 25 height 25
click at [758, 403] on abbr "15" at bounding box center [758, 400] width 9 height 9
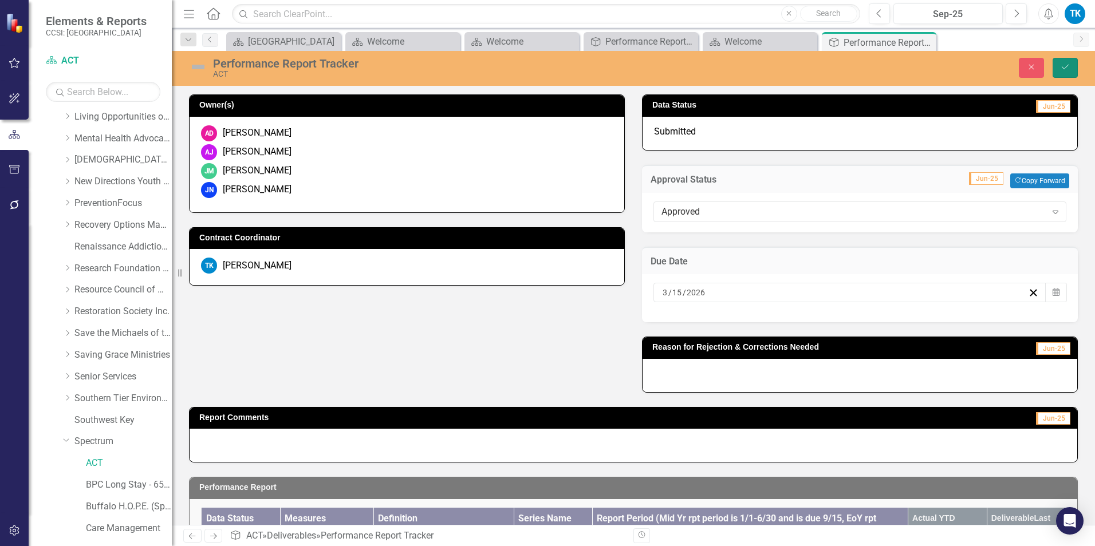
click at [819, 67] on button "Save" at bounding box center [1064, 68] width 25 height 20
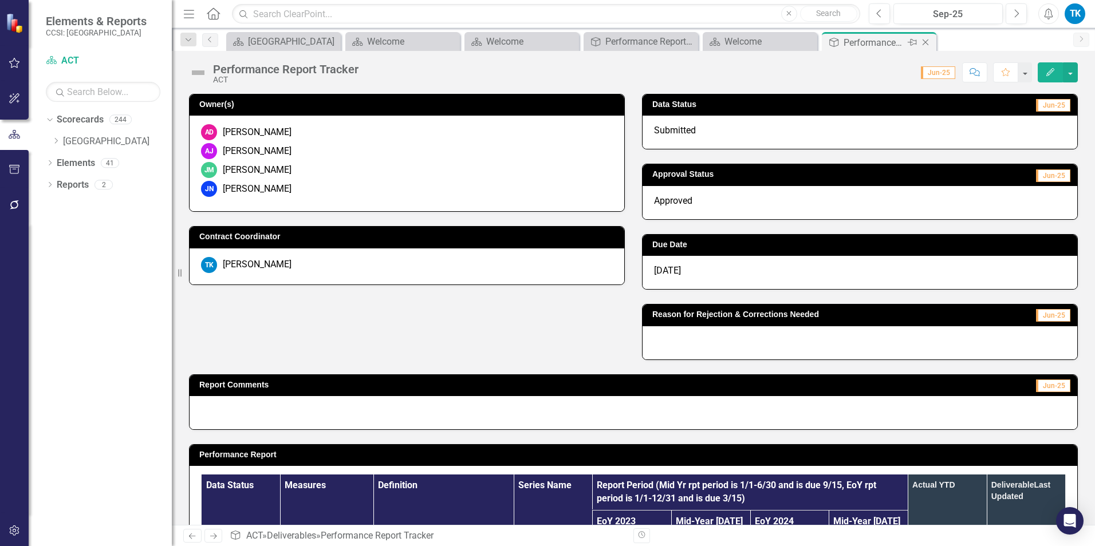
click at [819, 40] on icon "Close" at bounding box center [925, 42] width 11 height 9
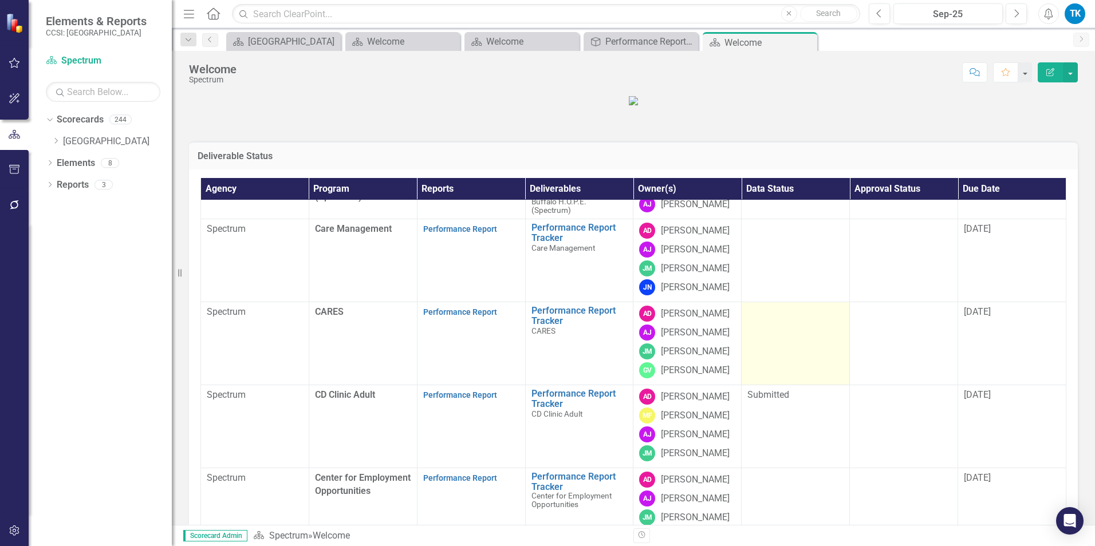
scroll to position [229, 0]
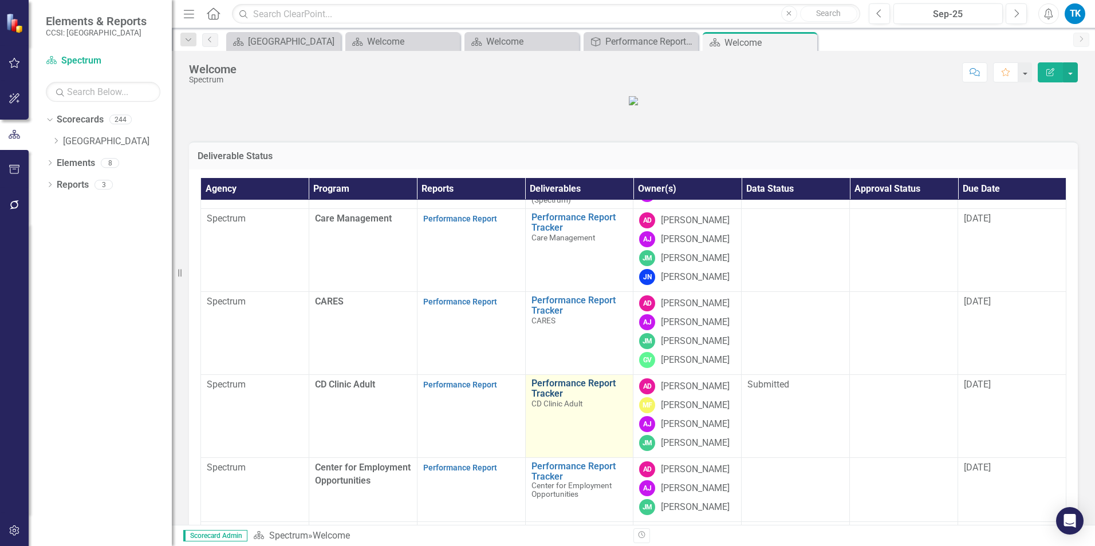
click at [535, 399] on link "Performance Report Tracker" at bounding box center [579, 388] width 96 height 20
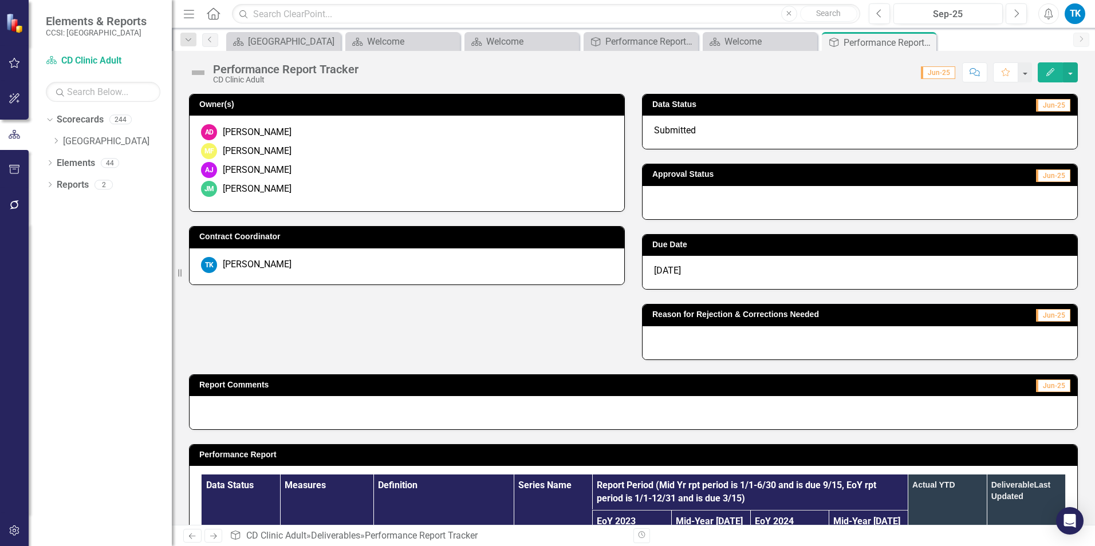
click at [676, 191] on div at bounding box center [859, 202] width 435 height 33
click at [676, 192] on div at bounding box center [859, 202] width 435 height 33
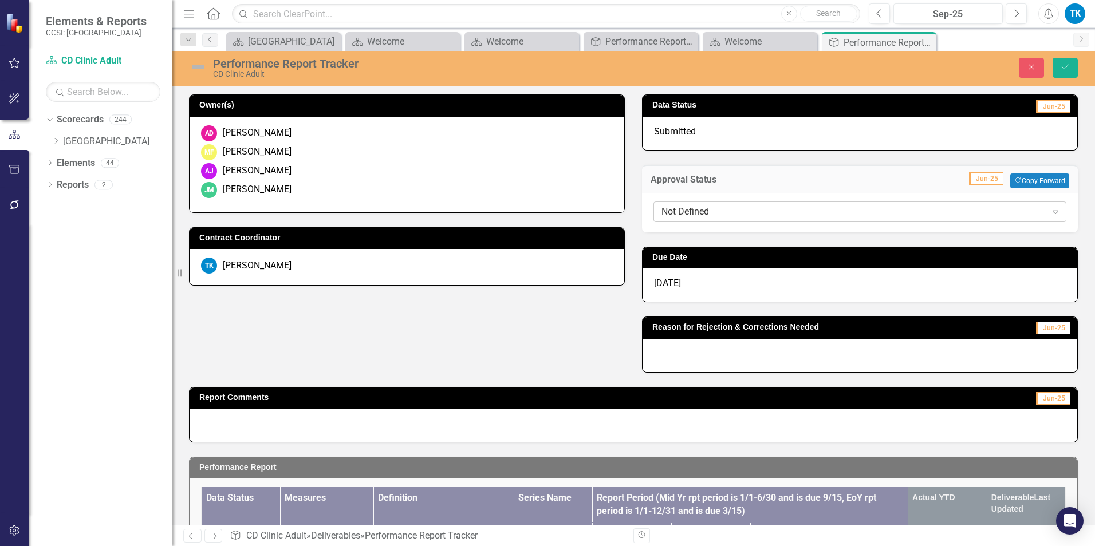
click at [680, 209] on div "Not Defined" at bounding box center [853, 211] width 385 height 13
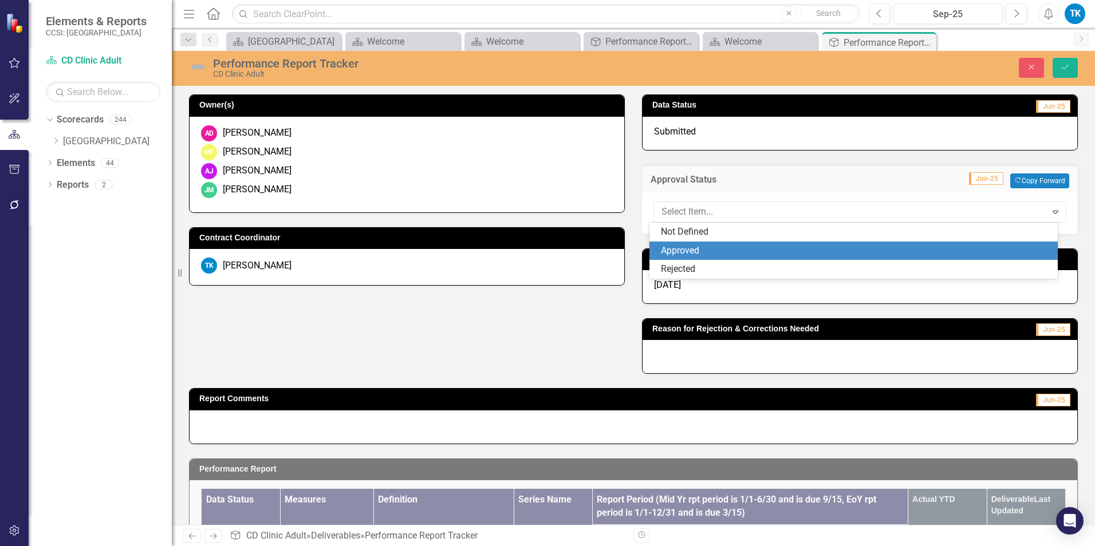
click at [693, 249] on div "Approved" at bounding box center [856, 250] width 391 height 13
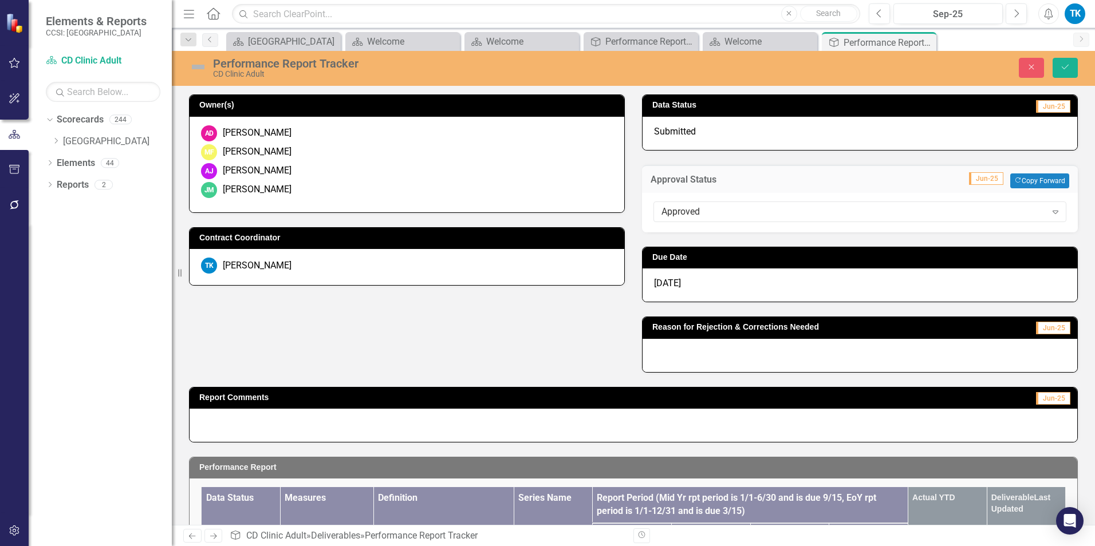
click at [672, 285] on span "[DATE]" at bounding box center [667, 283] width 27 height 11
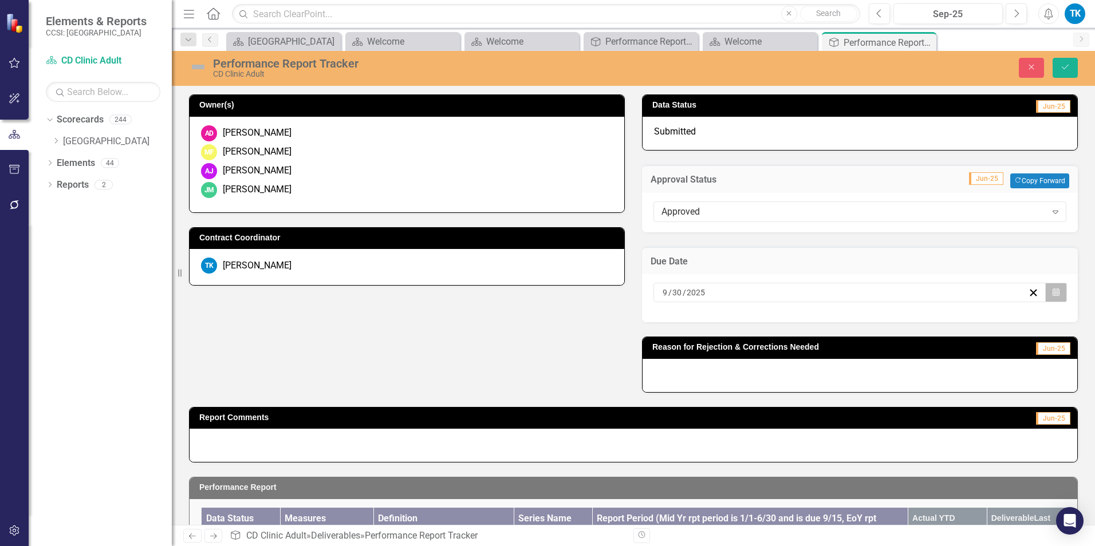
click at [819, 290] on icon "Calendar" at bounding box center [1055, 293] width 7 height 8
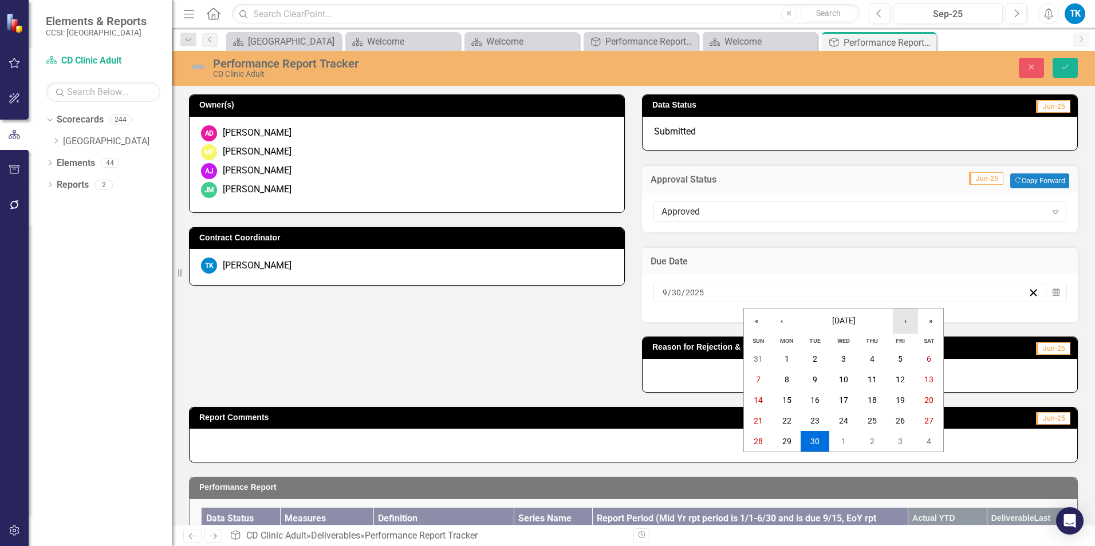
click at [819, 321] on button "›" at bounding box center [905, 321] width 25 height 25
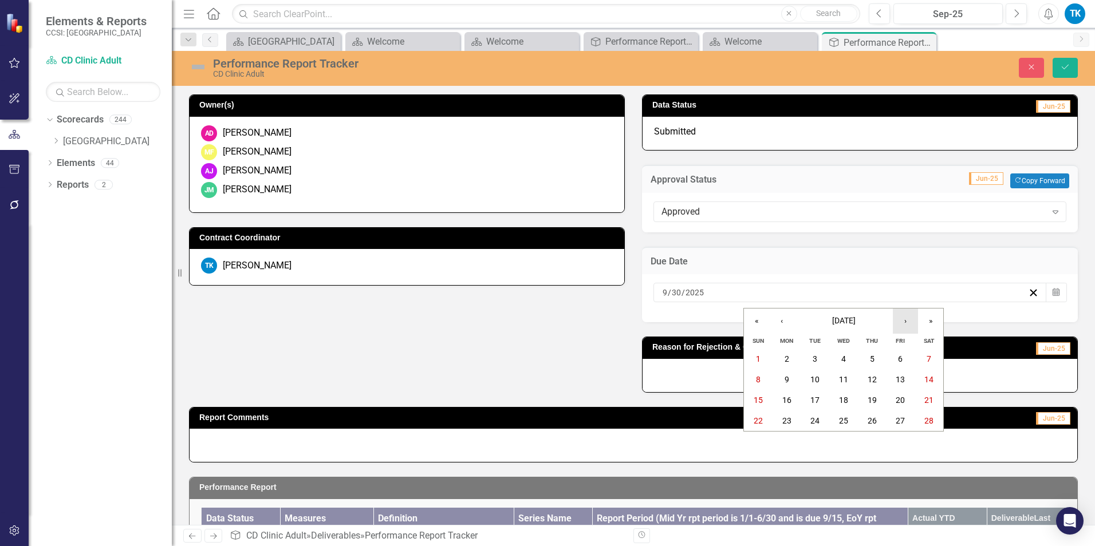
click at [819, 321] on button "›" at bounding box center [905, 321] width 25 height 25
click at [758, 402] on abbr "15" at bounding box center [758, 400] width 9 height 9
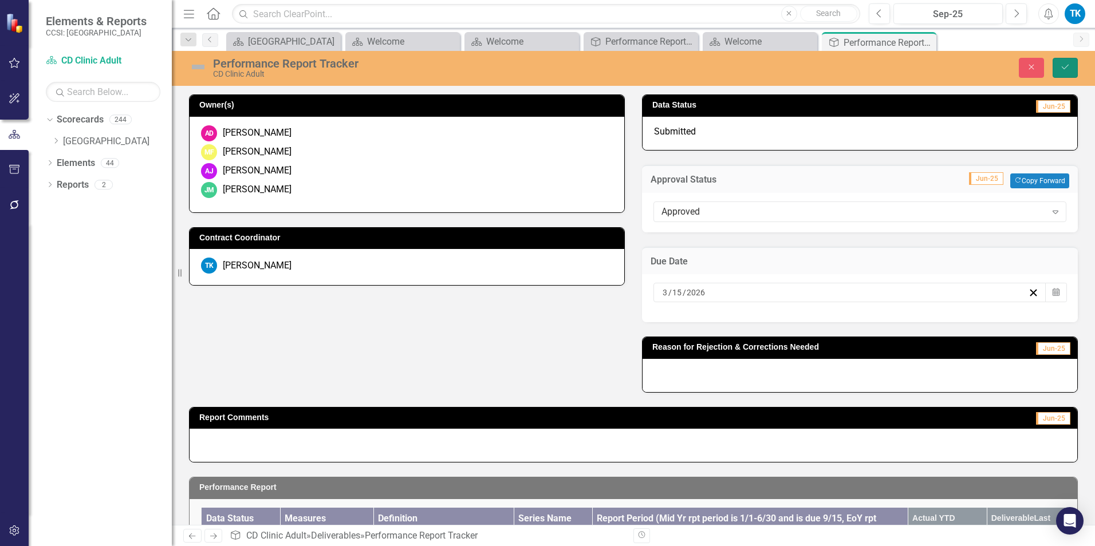
click at [819, 66] on icon "Save" at bounding box center [1065, 67] width 10 height 8
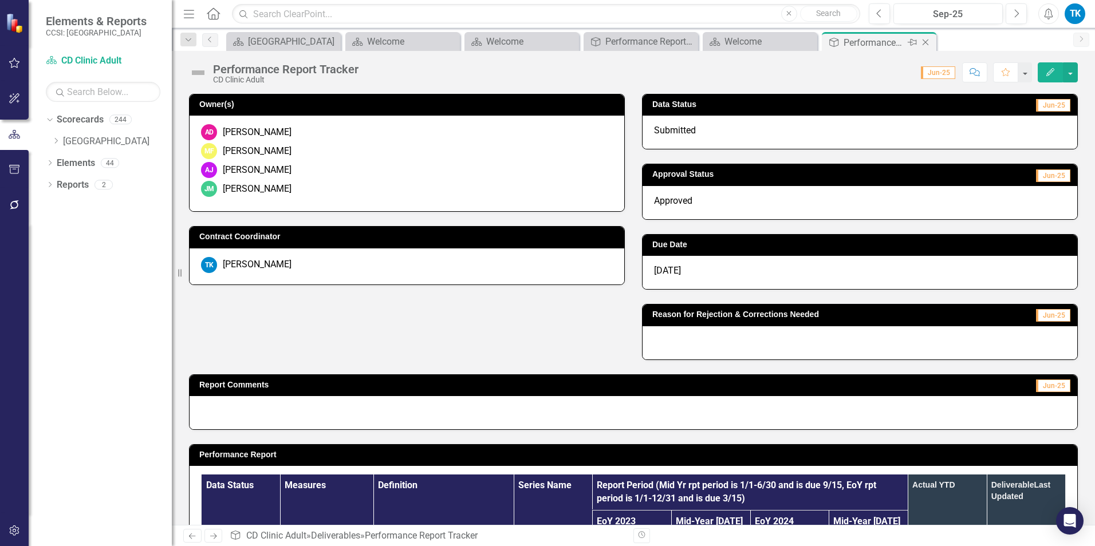
click at [819, 40] on icon "Close" at bounding box center [925, 42] width 11 height 9
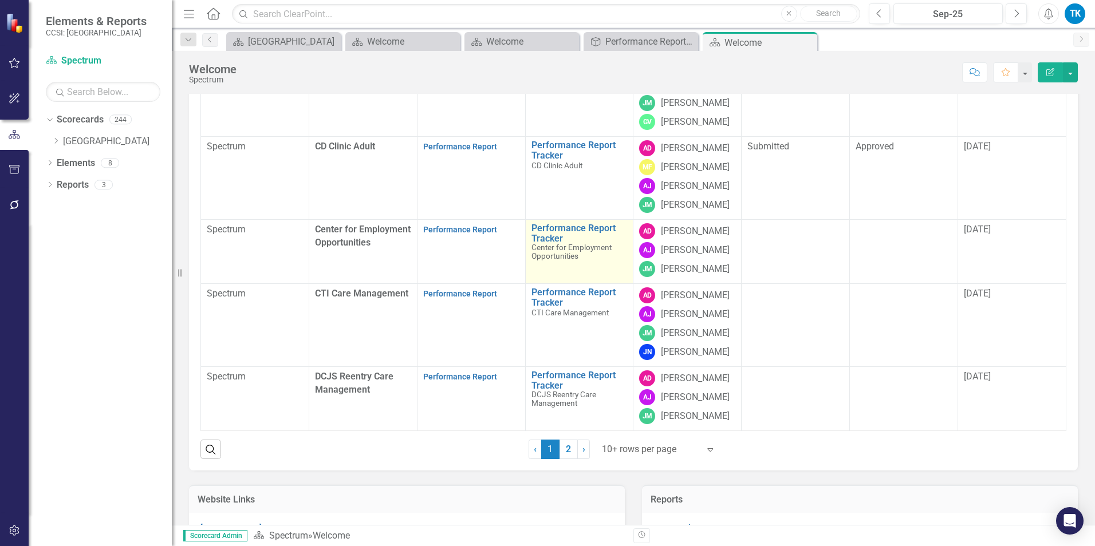
scroll to position [229, 0]
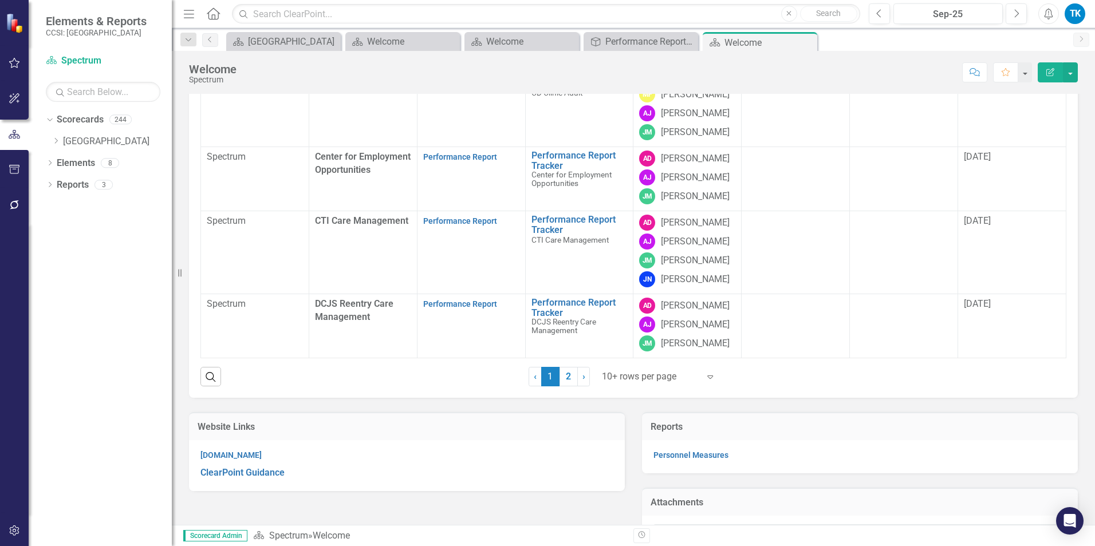
drag, startPoint x: 561, startPoint y: 406, endPoint x: 644, endPoint y: 401, distance: 83.2
click at [561, 387] on link "2" at bounding box center [568, 376] width 18 height 19
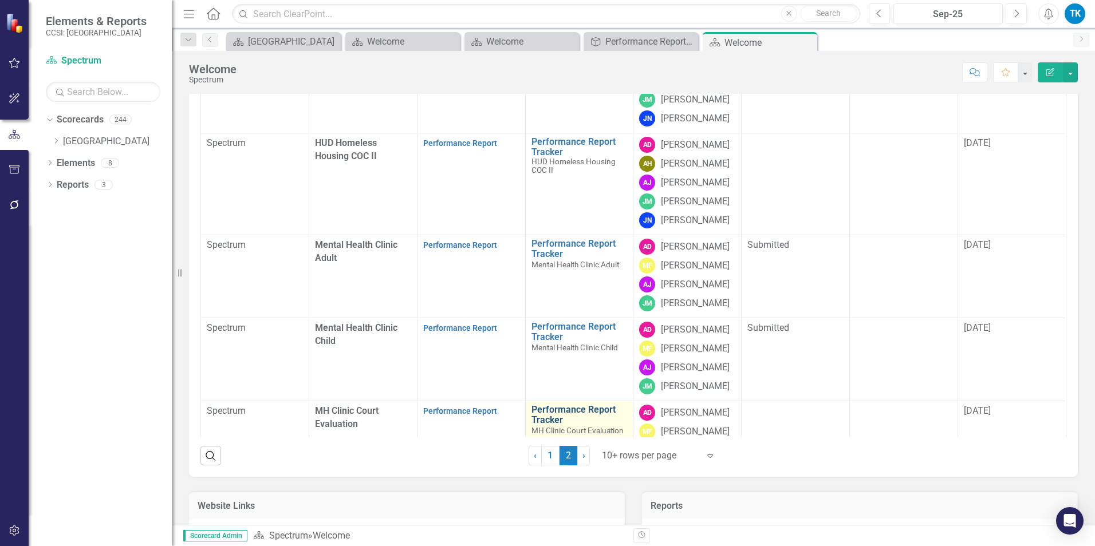
scroll to position [0, 0]
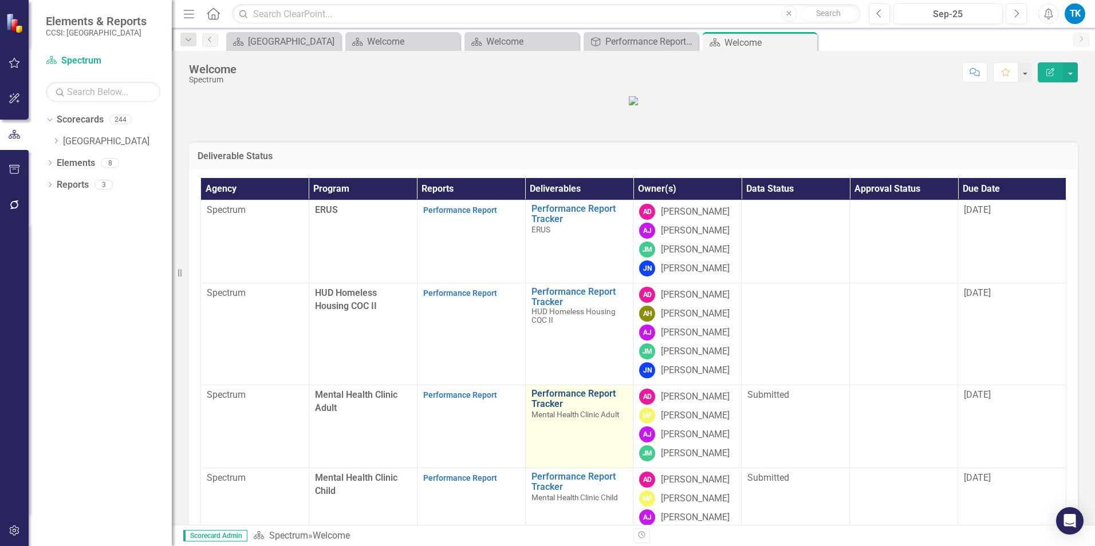
click at [547, 409] on link "Performance Report Tracker" at bounding box center [579, 399] width 96 height 20
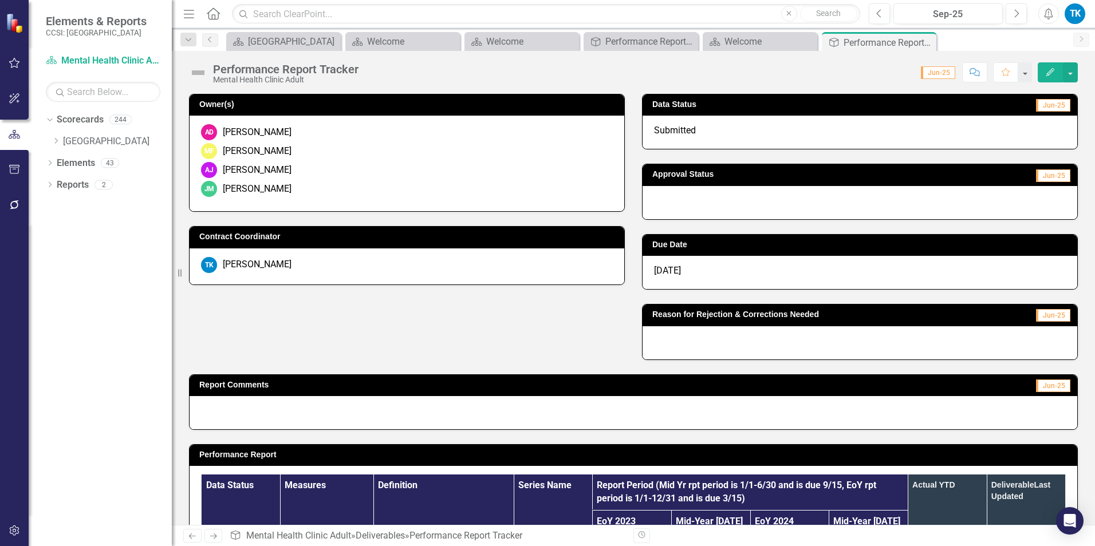
click at [665, 204] on div at bounding box center [859, 202] width 435 height 33
click at [665, 203] on div at bounding box center [859, 202] width 435 height 33
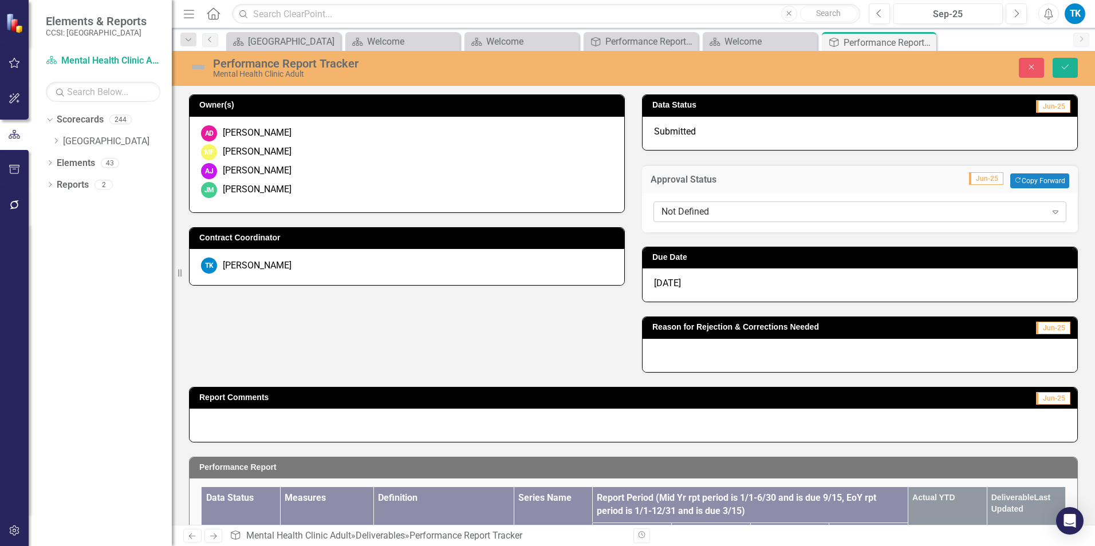
click at [686, 211] on div "Not Defined" at bounding box center [853, 211] width 385 height 13
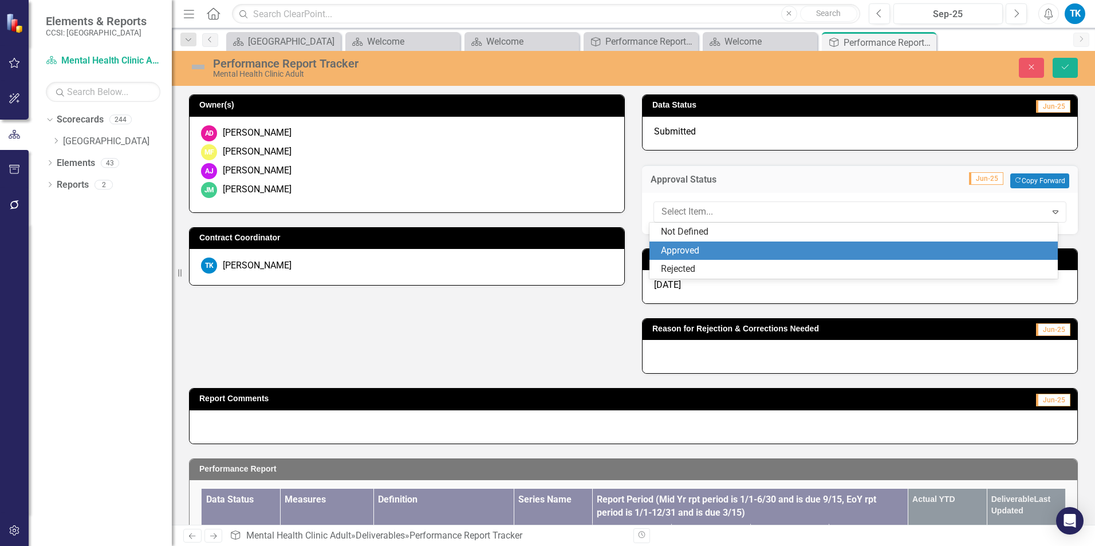
click at [681, 252] on div "Approved" at bounding box center [856, 250] width 391 height 13
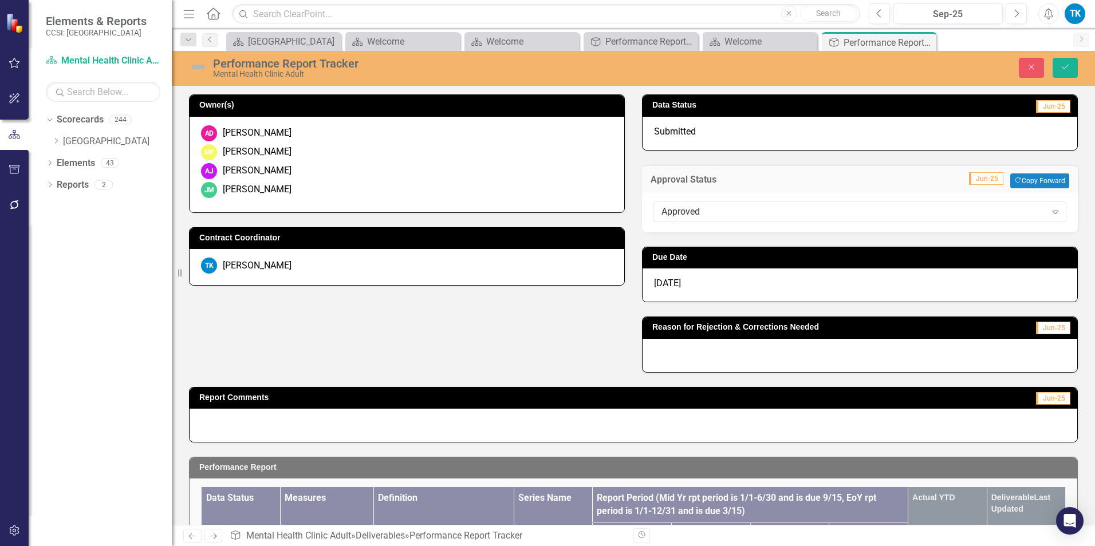
click at [665, 284] on span "[DATE]" at bounding box center [667, 283] width 27 height 11
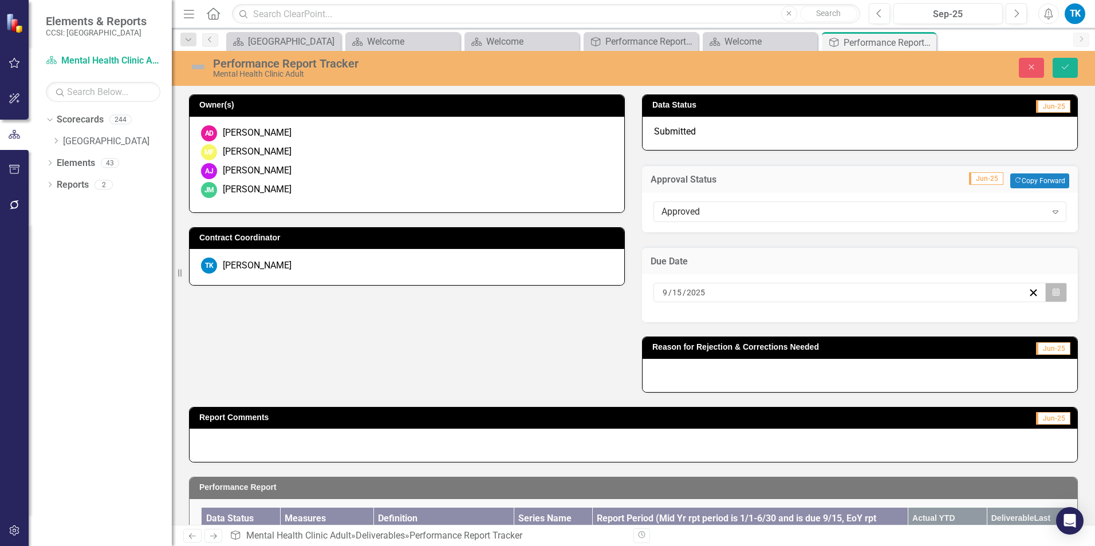
click at [819, 292] on icon "Calendar" at bounding box center [1055, 293] width 7 height 8
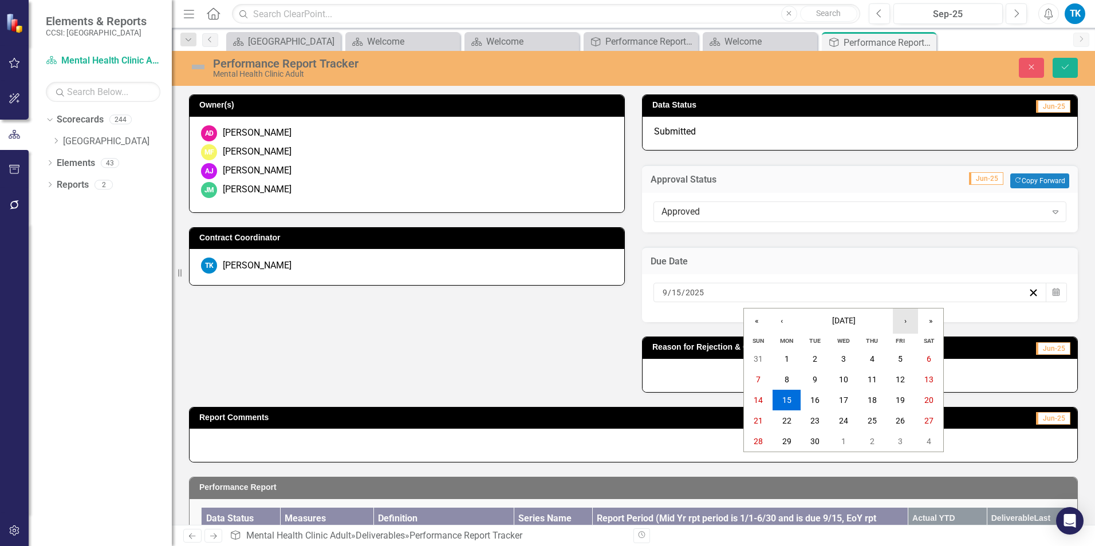
click at [819, 322] on button "›" at bounding box center [905, 321] width 25 height 25
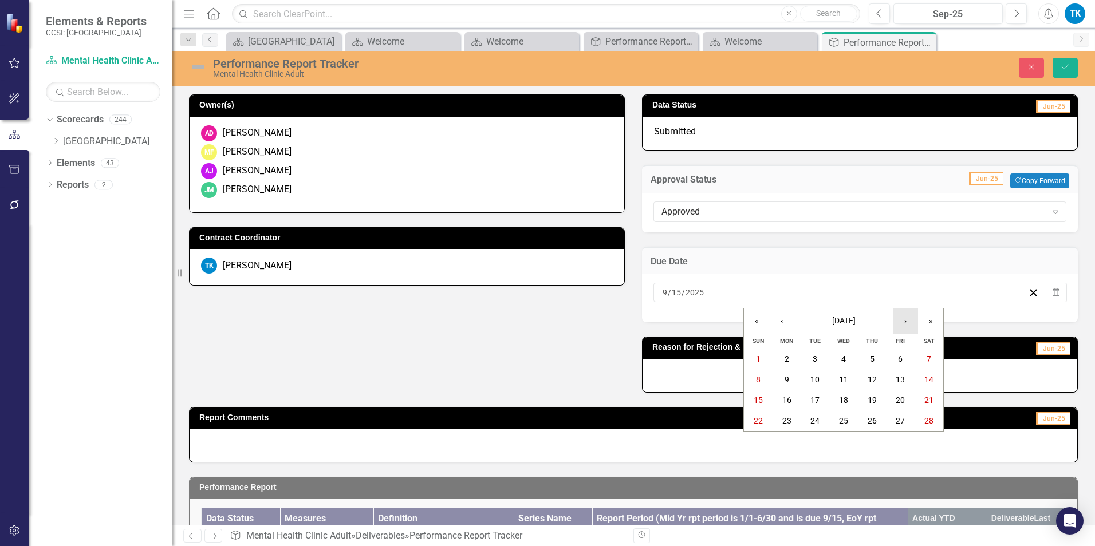
click at [819, 322] on button "›" at bounding box center [905, 321] width 25 height 25
click at [751, 395] on button "15" at bounding box center [758, 400] width 29 height 21
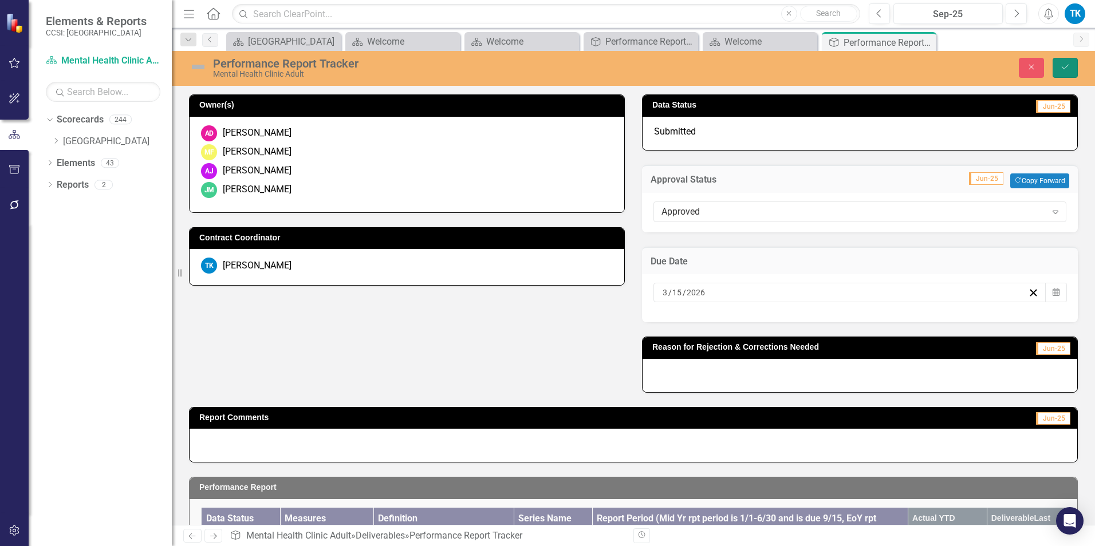
click at [819, 67] on icon "Save" at bounding box center [1065, 67] width 10 height 8
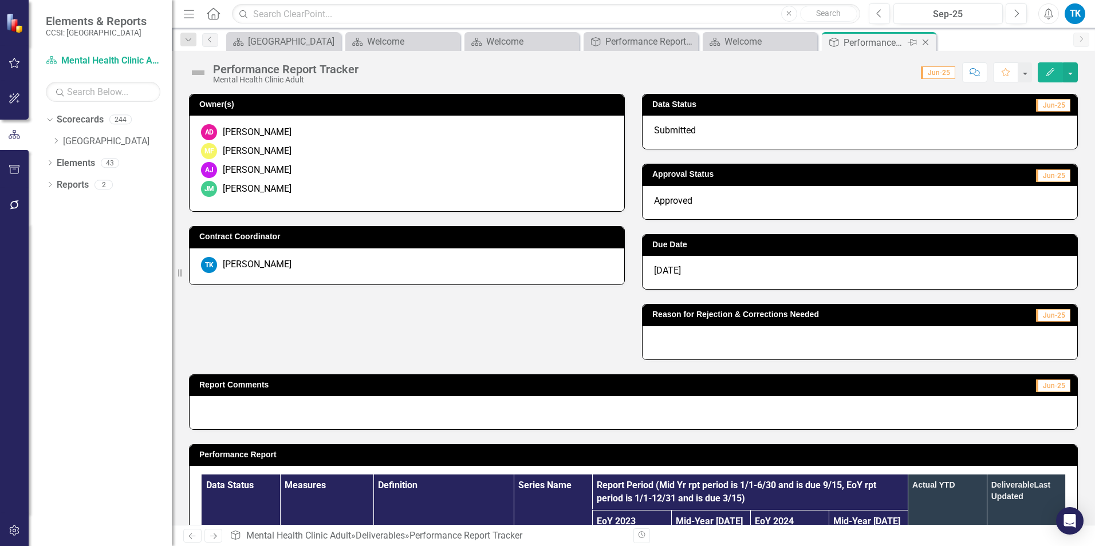
click at [819, 42] on icon "Close" at bounding box center [925, 42] width 11 height 9
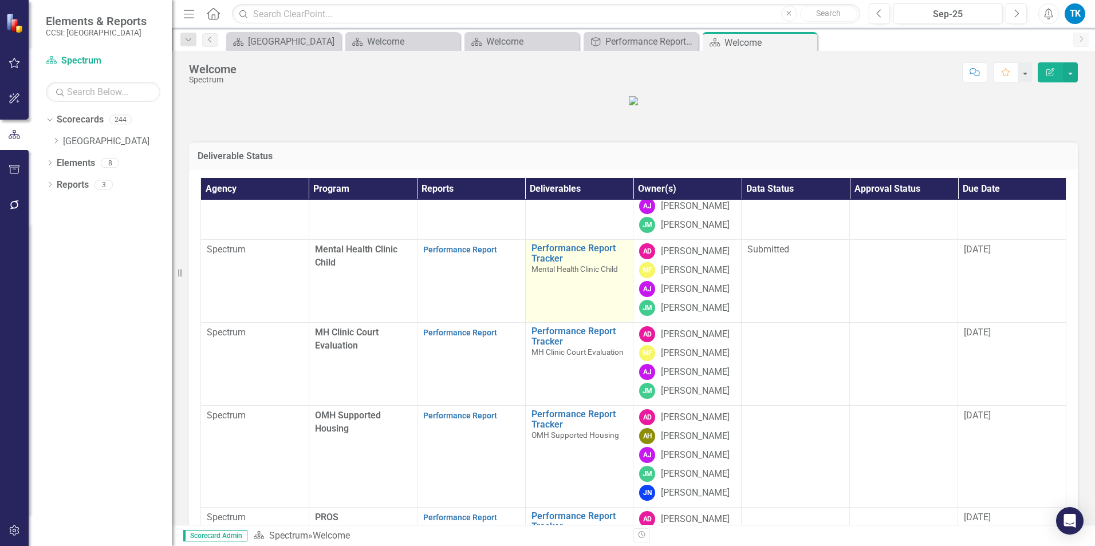
scroll to position [229, 0]
click at [543, 263] on link "Performance Report Tracker" at bounding box center [579, 253] width 96 height 20
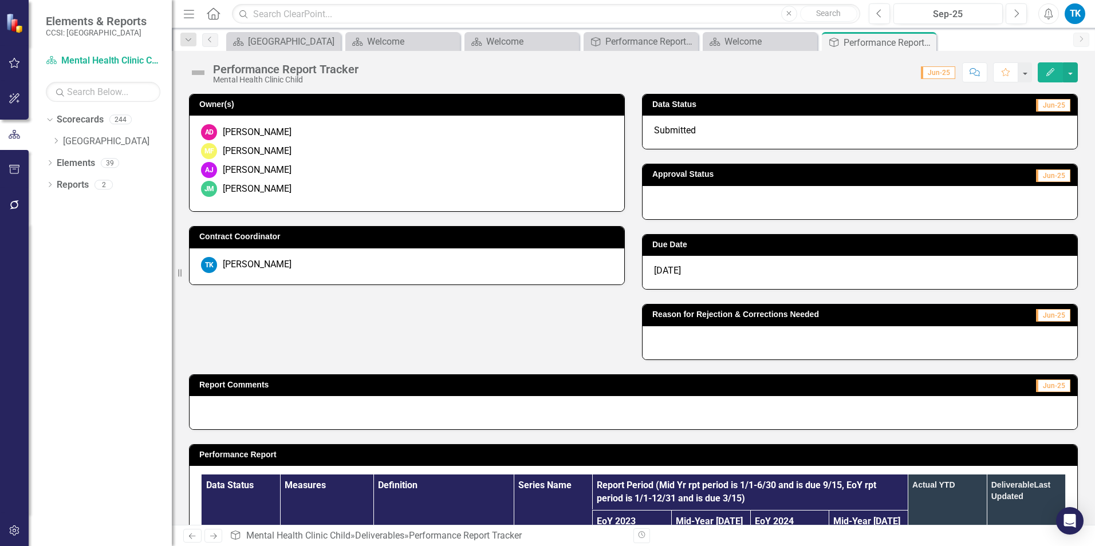
click at [738, 203] on div at bounding box center [859, 202] width 435 height 33
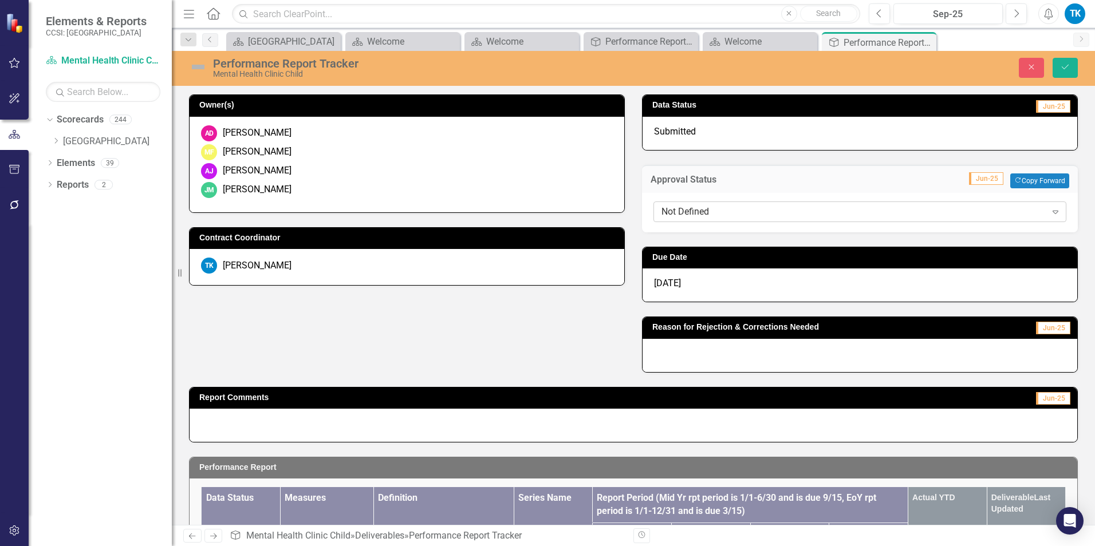
click at [696, 214] on div "Not Defined" at bounding box center [853, 211] width 385 height 13
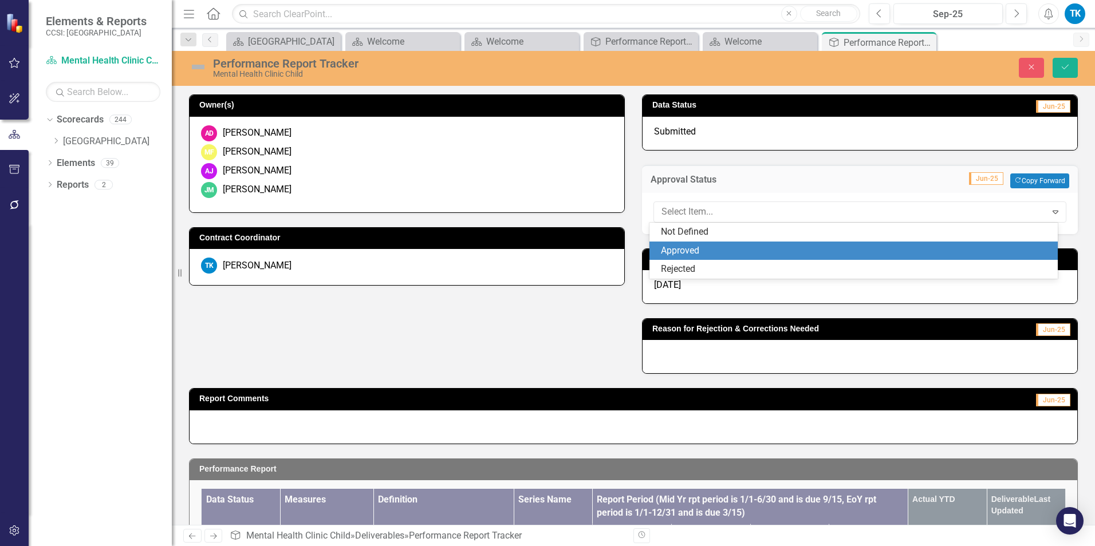
click at [693, 250] on div "Approved" at bounding box center [856, 250] width 391 height 13
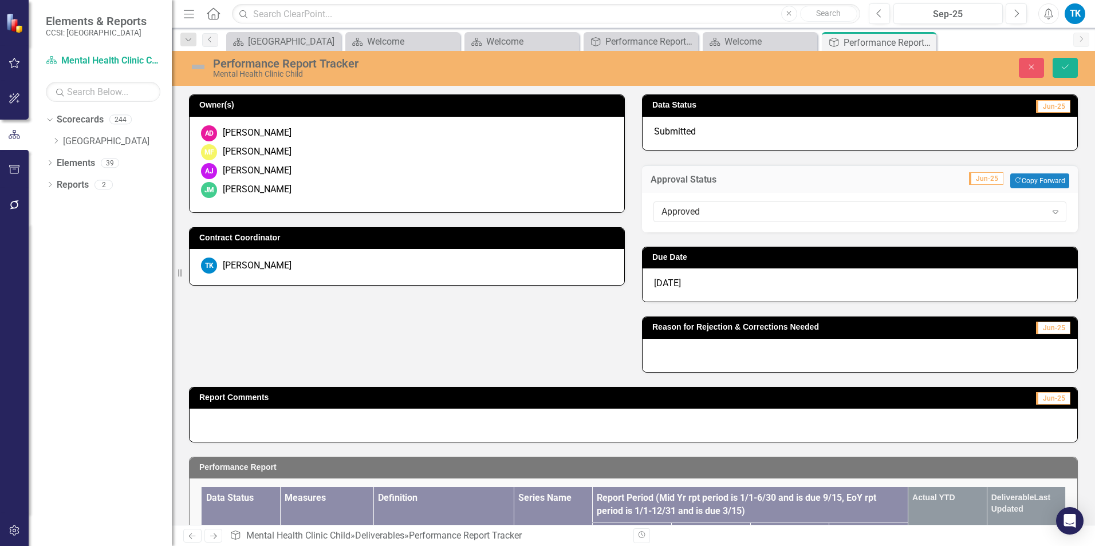
click at [666, 285] on span "[DATE]" at bounding box center [667, 283] width 27 height 11
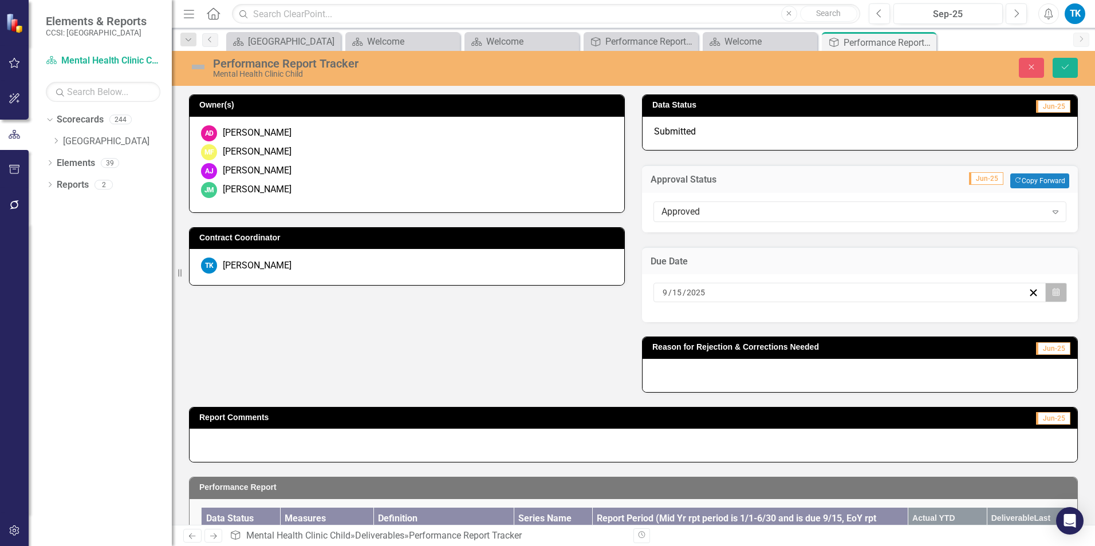
click at [819, 290] on icon "Calendar" at bounding box center [1055, 293] width 7 height 8
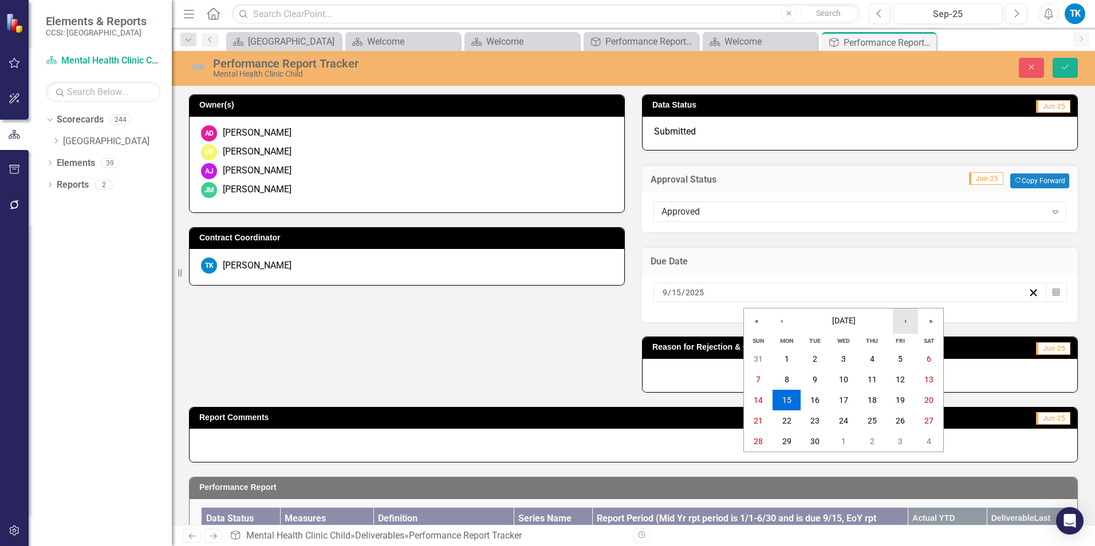
click at [819, 320] on button "›" at bounding box center [905, 321] width 25 height 25
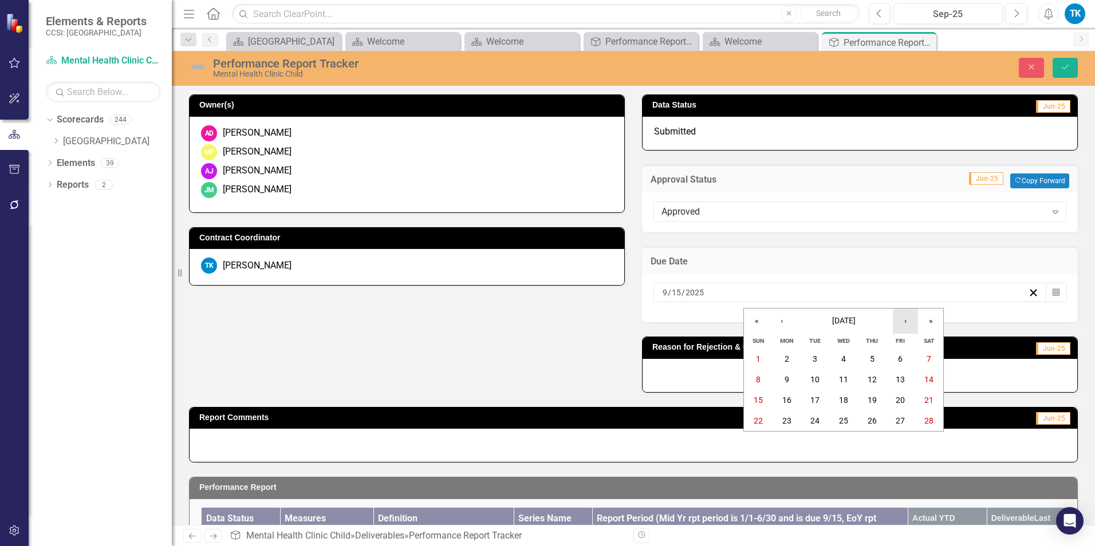
click at [819, 320] on button "›" at bounding box center [905, 321] width 25 height 25
drag, startPoint x: 763, startPoint y: 399, endPoint x: 1045, endPoint y: 199, distance: 346.2
click at [763, 397] on button "15" at bounding box center [758, 400] width 29 height 21
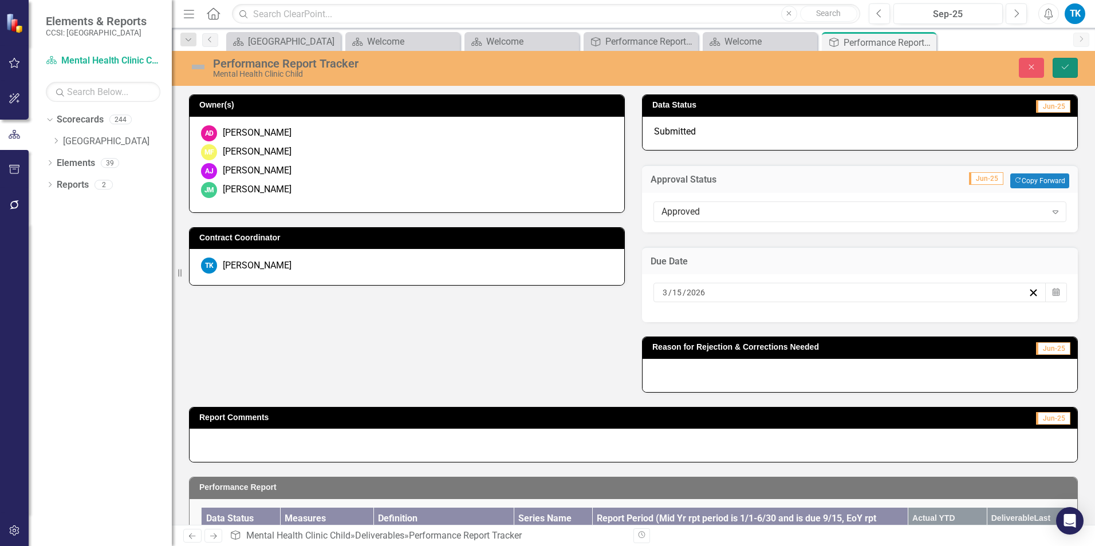
click at [819, 71] on icon "Save" at bounding box center [1065, 67] width 10 height 8
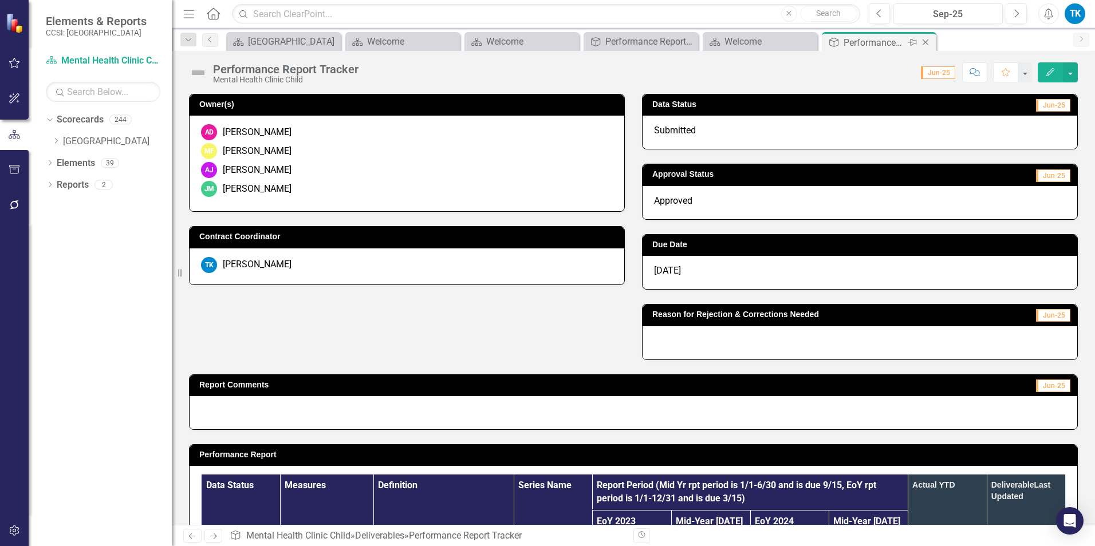
click at [819, 43] on icon at bounding box center [925, 43] width 6 height 6
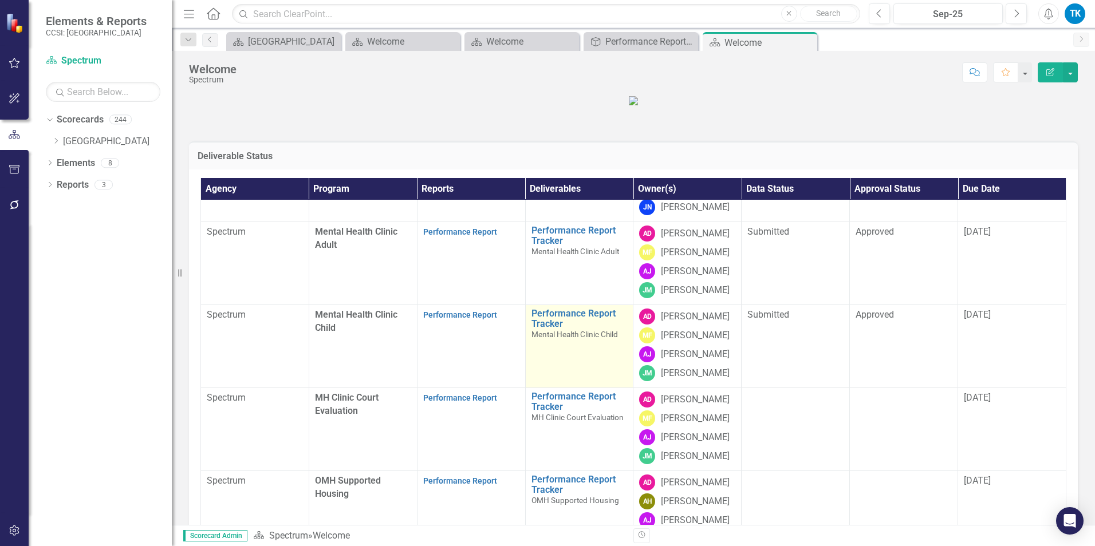
scroll to position [172, 0]
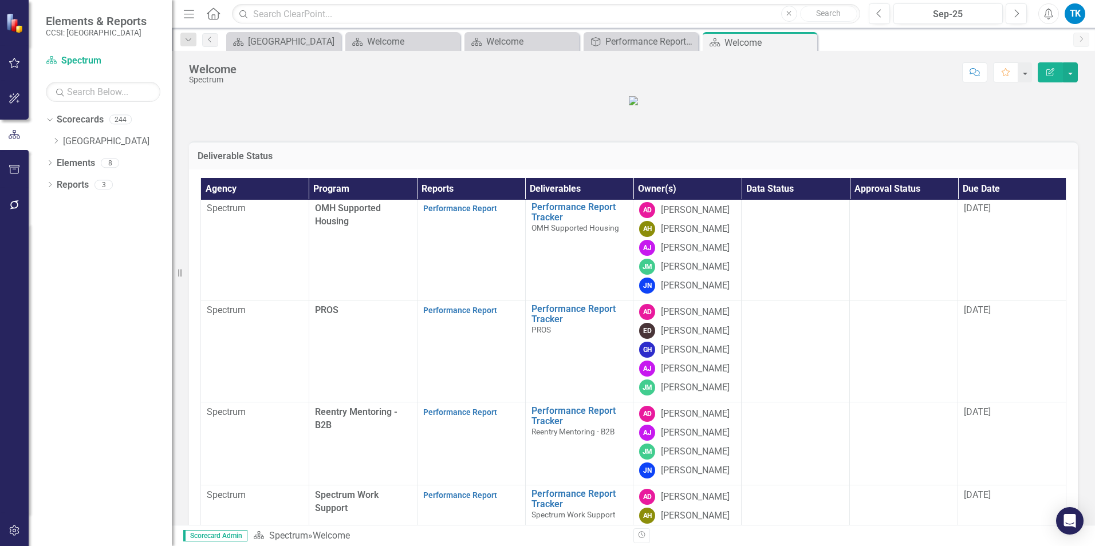
scroll to position [444, 0]
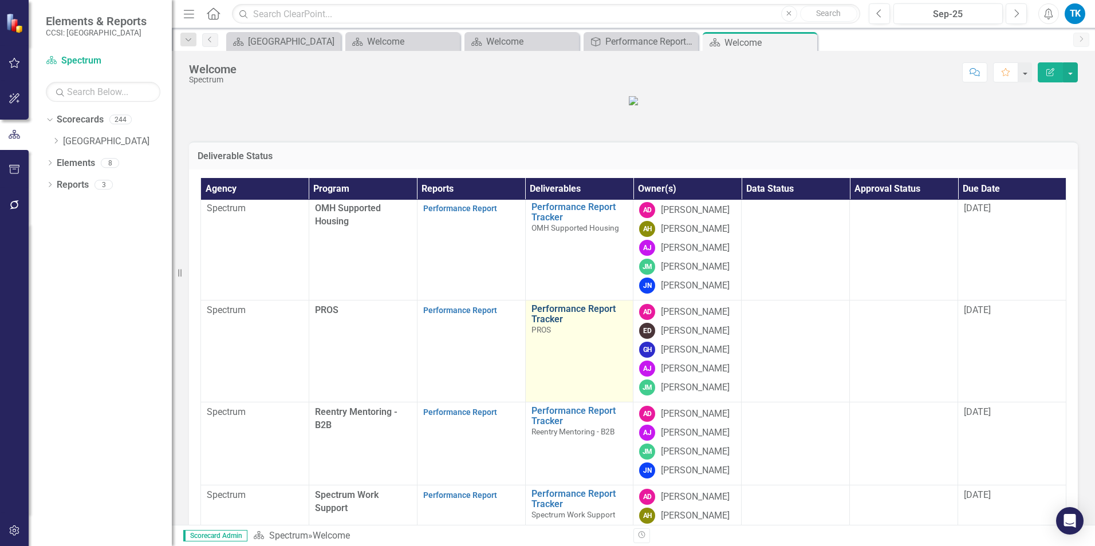
click at [542, 324] on link "Performance Report Tracker" at bounding box center [579, 314] width 96 height 20
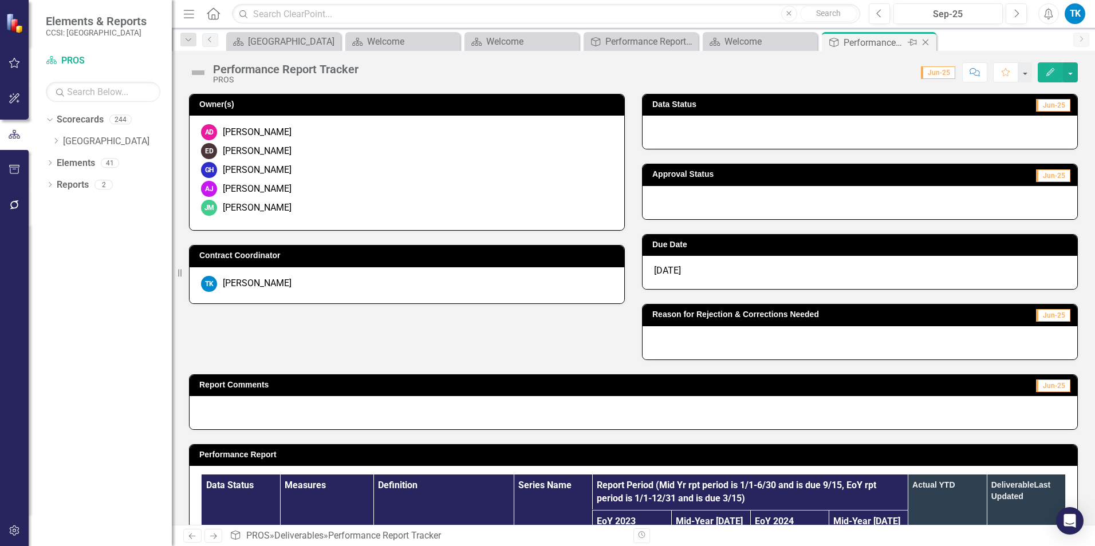
click at [926, 43] on icon "Close" at bounding box center [925, 42] width 11 height 9
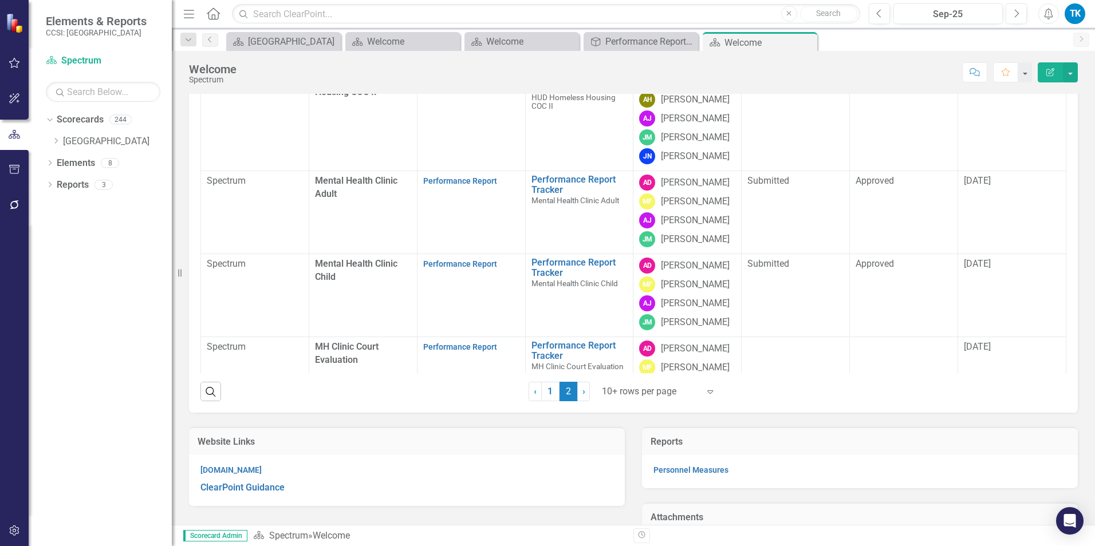
scroll to position [172, 0]
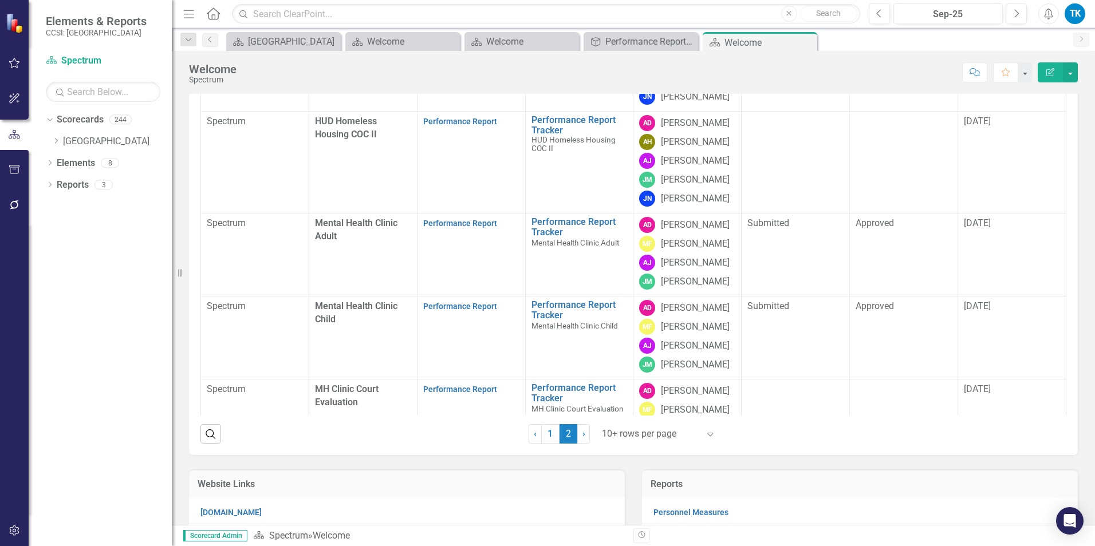
drag, startPoint x: 60, startPoint y: 139, endPoint x: 147, endPoint y: 270, distance: 157.2
click at [60, 139] on icon "Dropdown" at bounding box center [56, 140] width 9 height 7
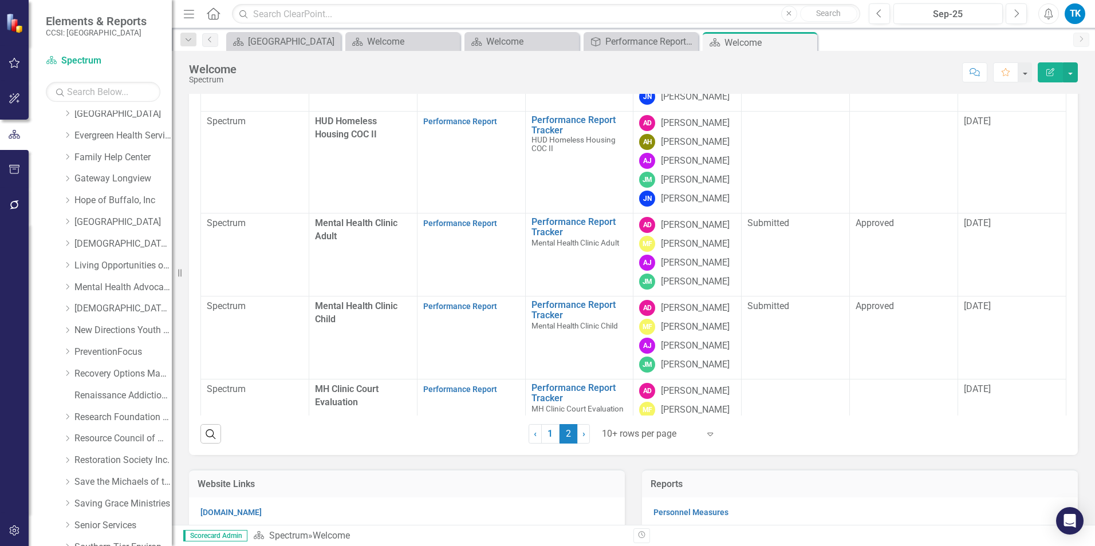
scroll to position [168, 0]
